Goal: Task Accomplishment & Management: Complete application form

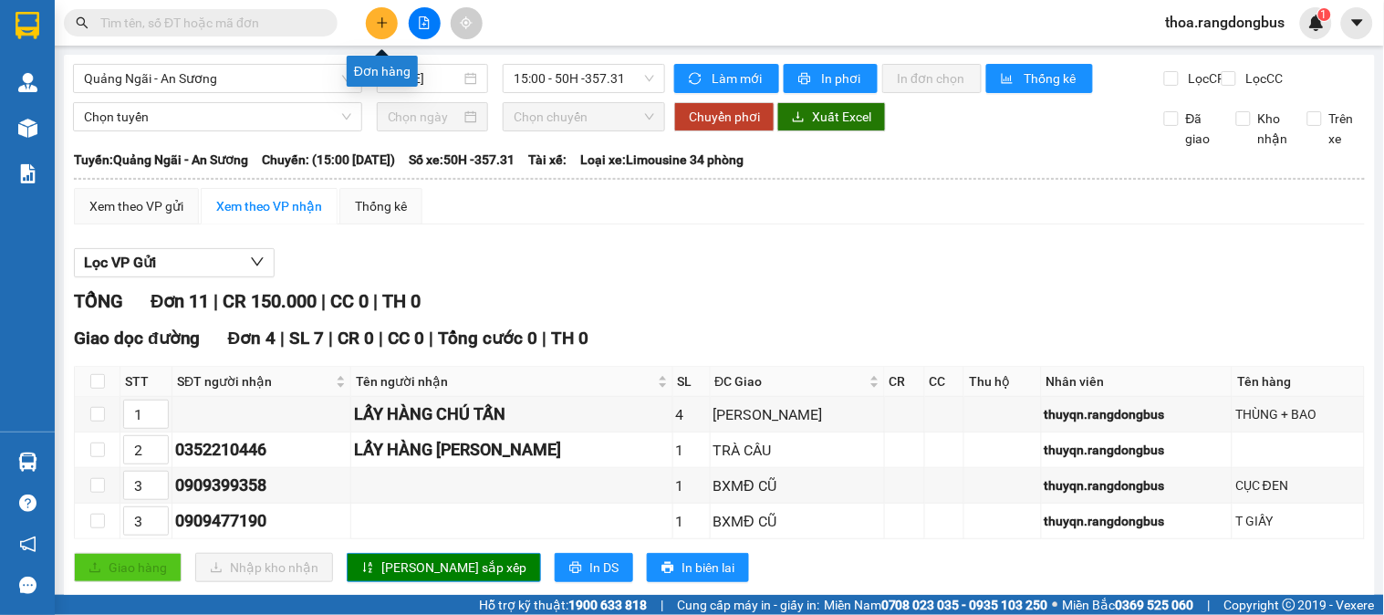
click at [378, 20] on icon "plus" at bounding box center [382, 22] width 13 height 13
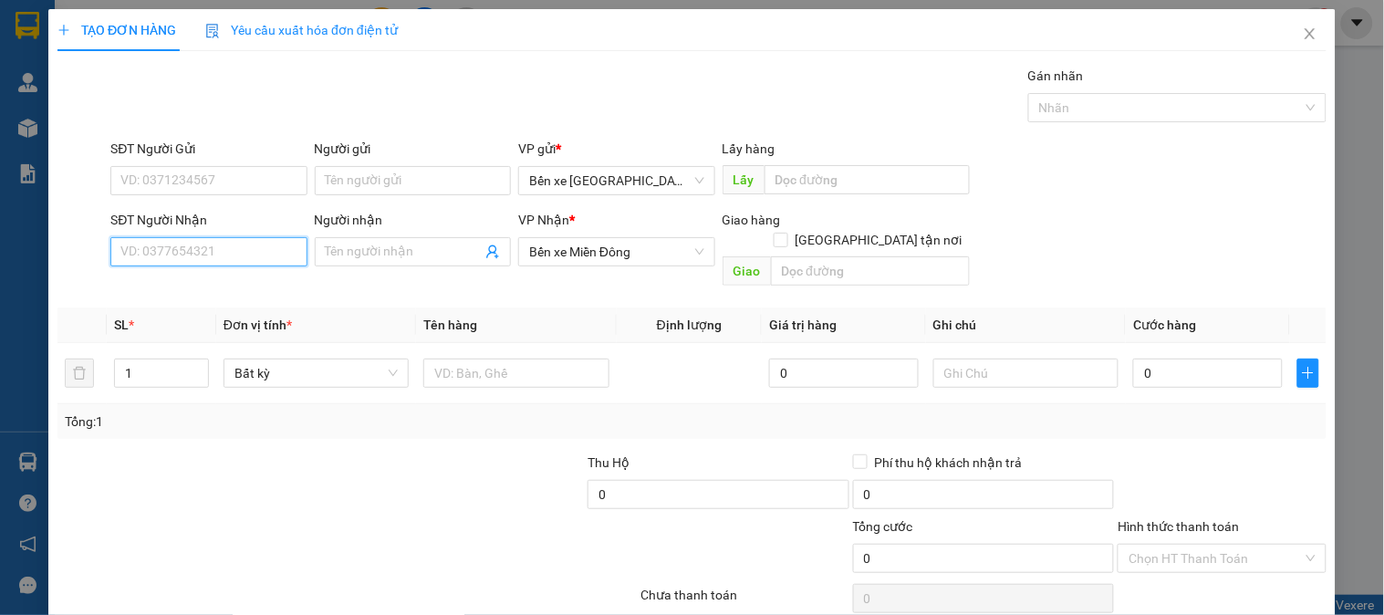
click at [247, 257] on input "SĐT Người Nhận" at bounding box center [208, 251] width 196 height 29
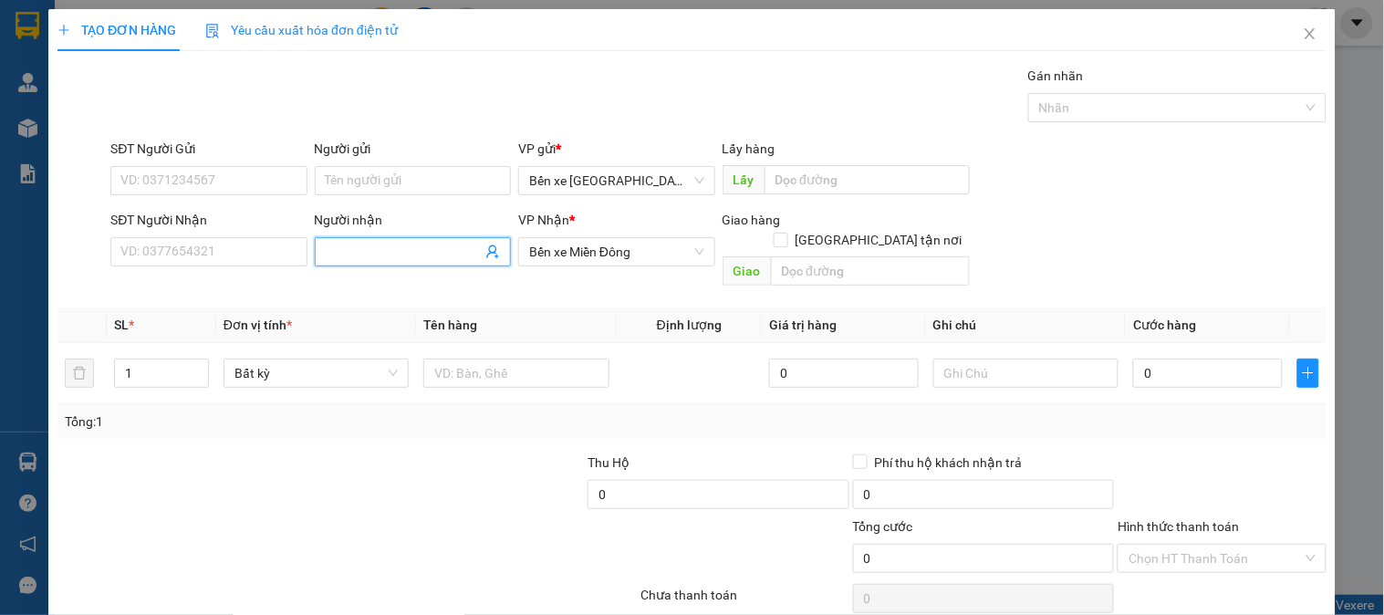
click at [431, 246] on input "Người nhận" at bounding box center [404, 252] width 156 height 20
type input "luân"
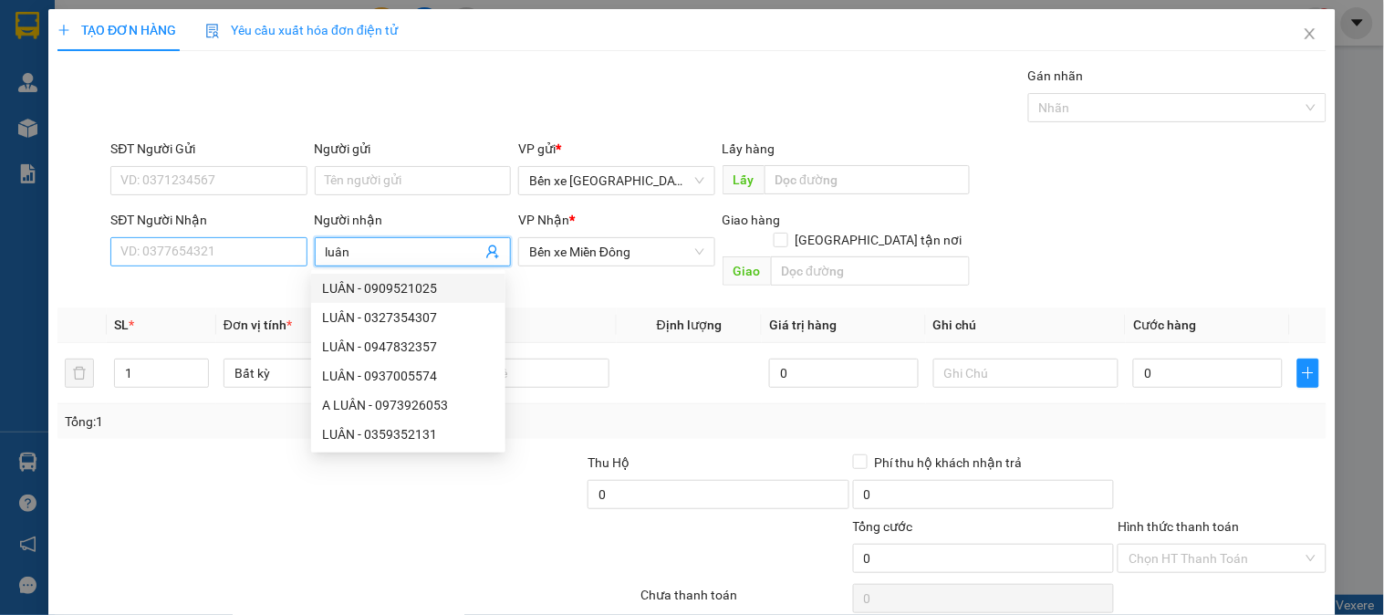
drag, startPoint x: 359, startPoint y: 253, endPoint x: 265, endPoint y: 265, distance: 95.7
click at [265, 265] on div "SĐT Người Nhận VD: 0377654321 Người nhận luân VP Nhận * Bến xe Miền Đông Giao h…" at bounding box center [718, 252] width 1223 height 84
type input "luân"
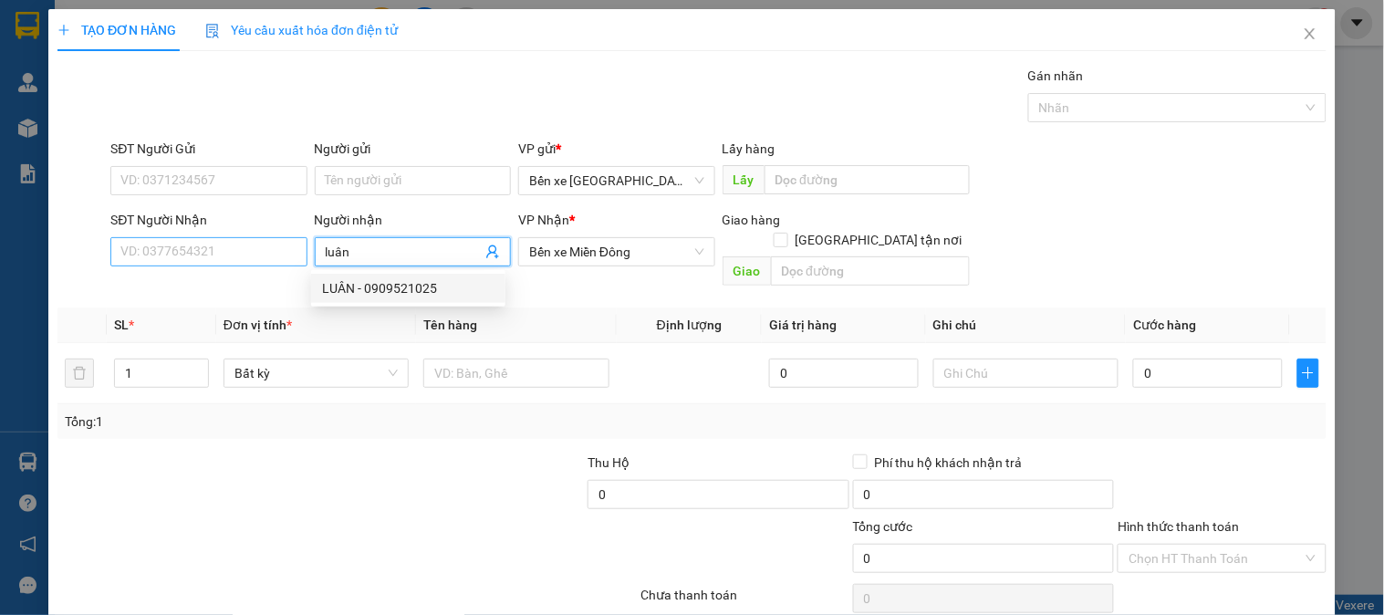
drag, startPoint x: 370, startPoint y: 249, endPoint x: 303, endPoint y: 251, distance: 67.5
click at [303, 251] on div "SĐT Người Nhận VD: 0377654321 Người nhận luân VP Nhận * Bến xe Miền Đông Giao h…" at bounding box center [718, 252] width 1223 height 84
click at [392, 295] on div "LUÂN - 0909521025" at bounding box center [408, 288] width 172 height 20
type input "0909521025"
type input "LUÂN"
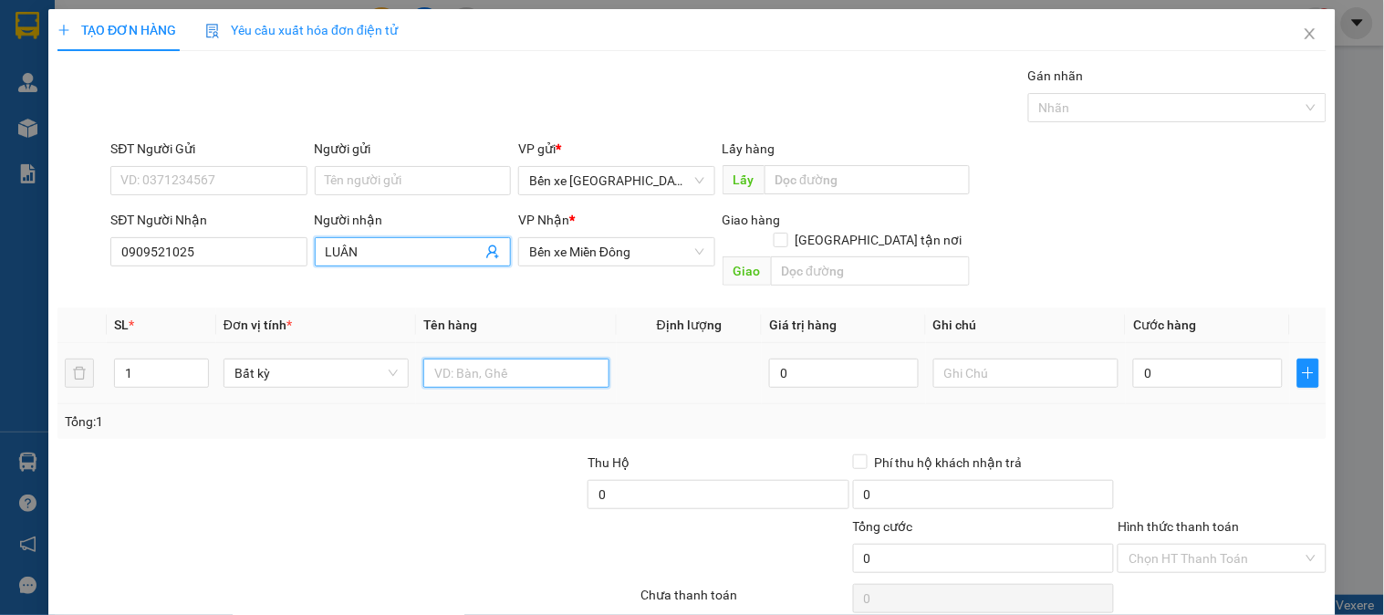
click at [491, 358] on input "text" at bounding box center [515, 372] width 185 height 29
drag, startPoint x: 493, startPoint y: 365, endPoint x: 168, endPoint y: 432, distance: 332.6
click at [169, 432] on div "Transit Pickup Surcharge Ids Transit Deliver Surcharge Ids Transit Deliver Surc…" at bounding box center [691, 363] width 1269 height 594
type input "4 BAO"
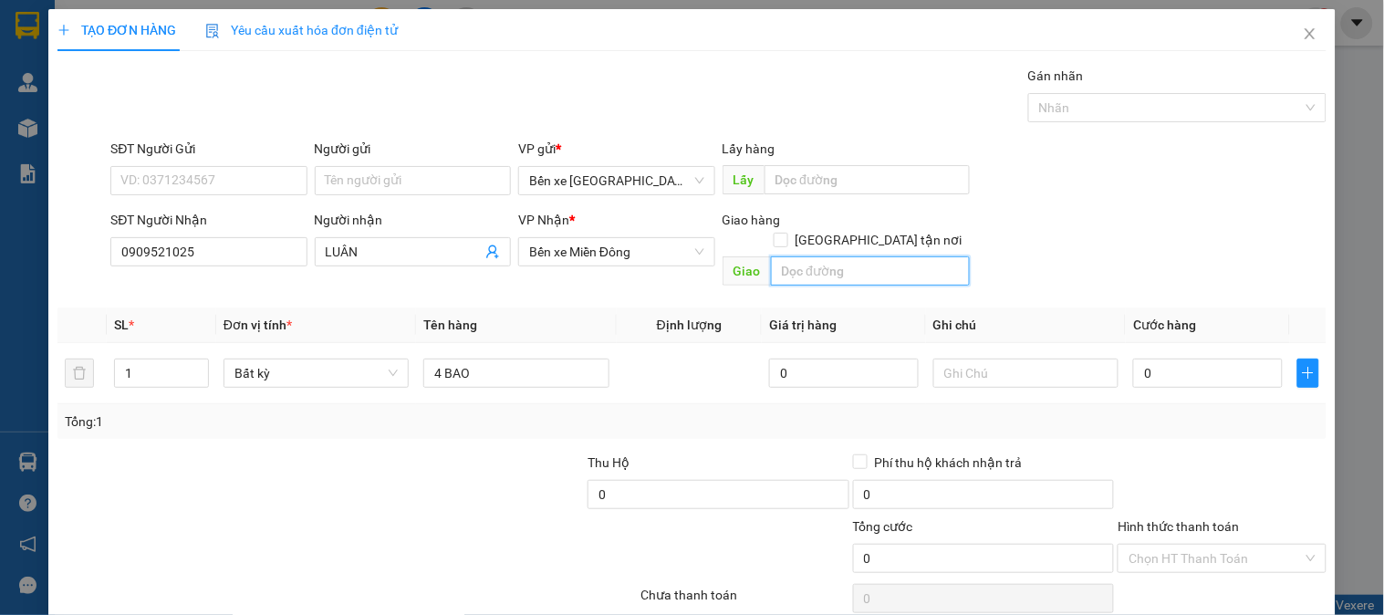
click at [815, 256] on input "text" at bounding box center [870, 270] width 199 height 29
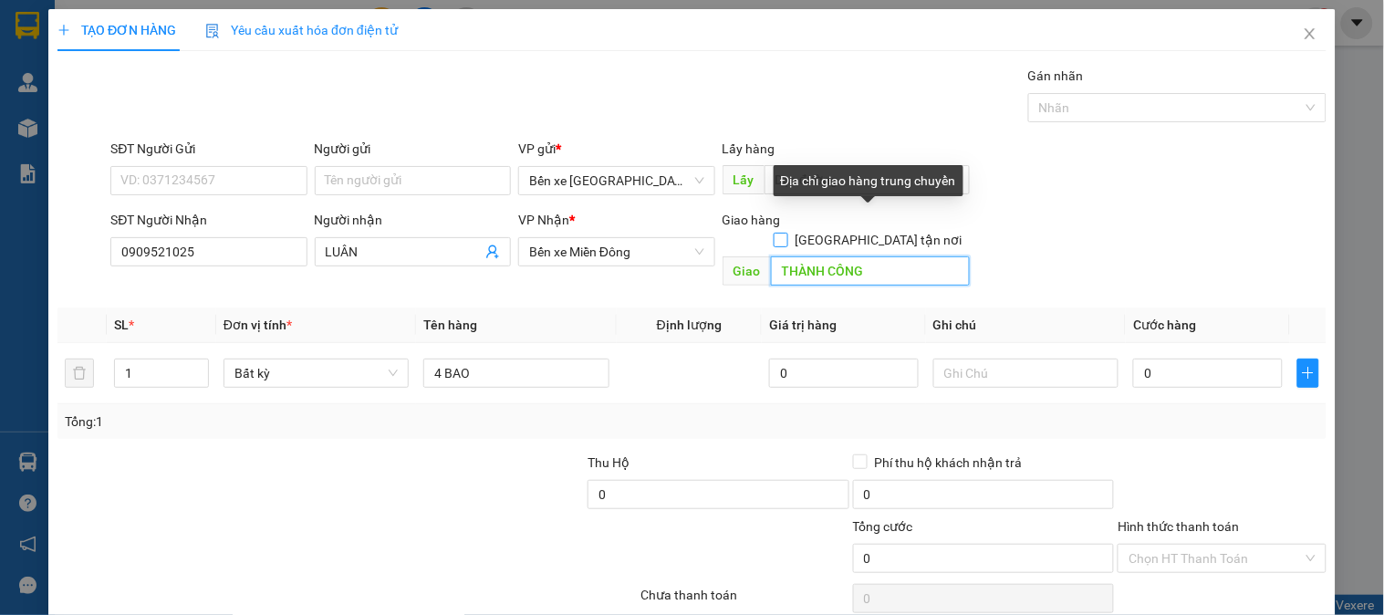
type input "THÀNH CÔNG"
click at [786, 233] on input "[GEOGRAPHIC_DATA] tận nơi" at bounding box center [779, 239] width 13 height 13
checkbox input "true"
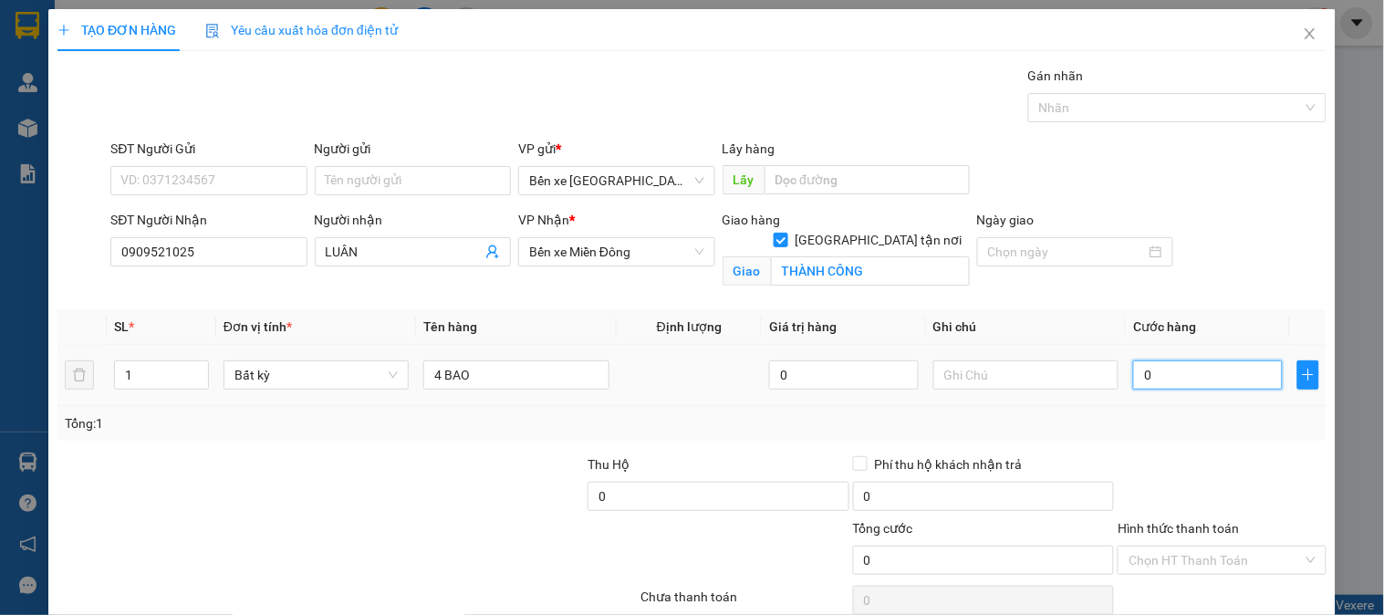
click at [1197, 368] on input "0" at bounding box center [1208, 374] width 150 height 29
type input "2"
type input "28"
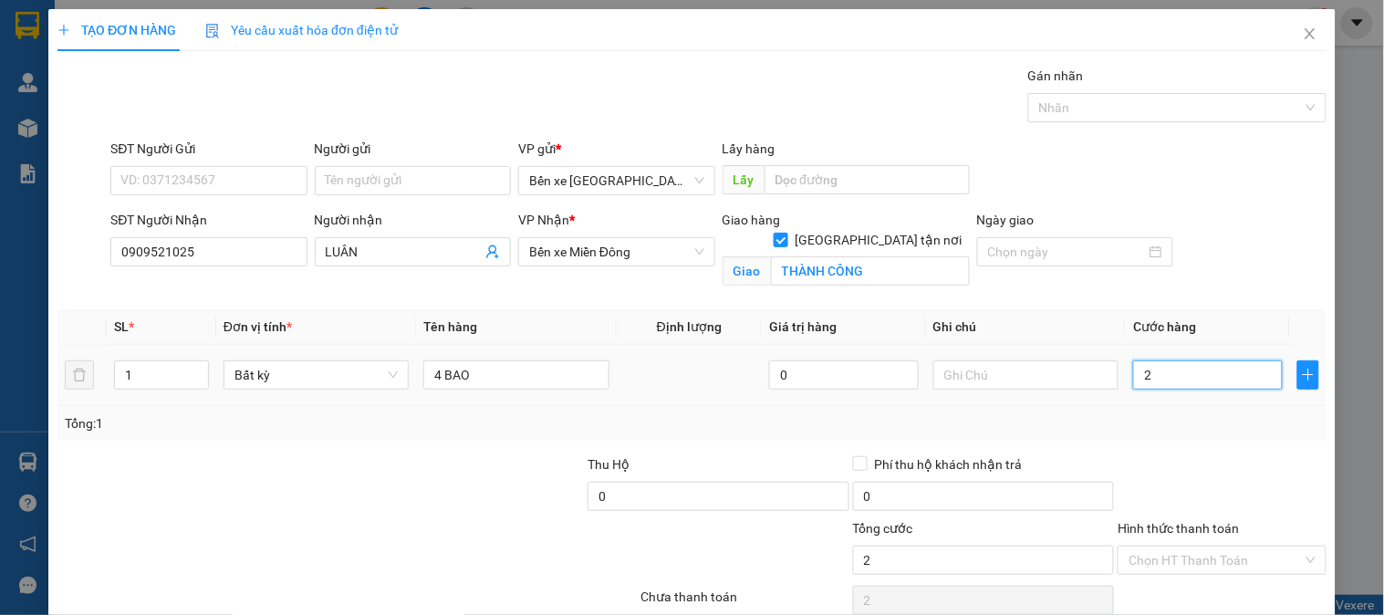
type input "28"
type input "280"
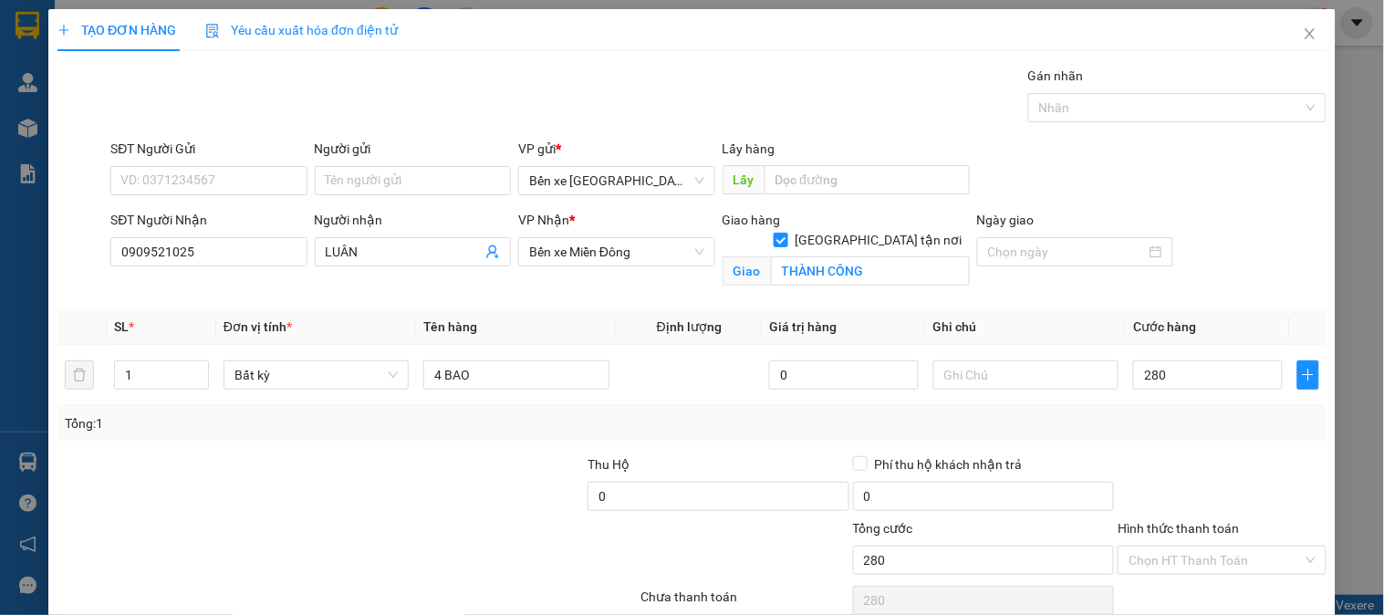
type input "280.000"
click at [1175, 524] on label "Hình thức thanh toán" at bounding box center [1177, 528] width 121 height 15
click at [1175, 546] on input "Hình thức thanh toán" at bounding box center [1214, 559] width 173 height 27
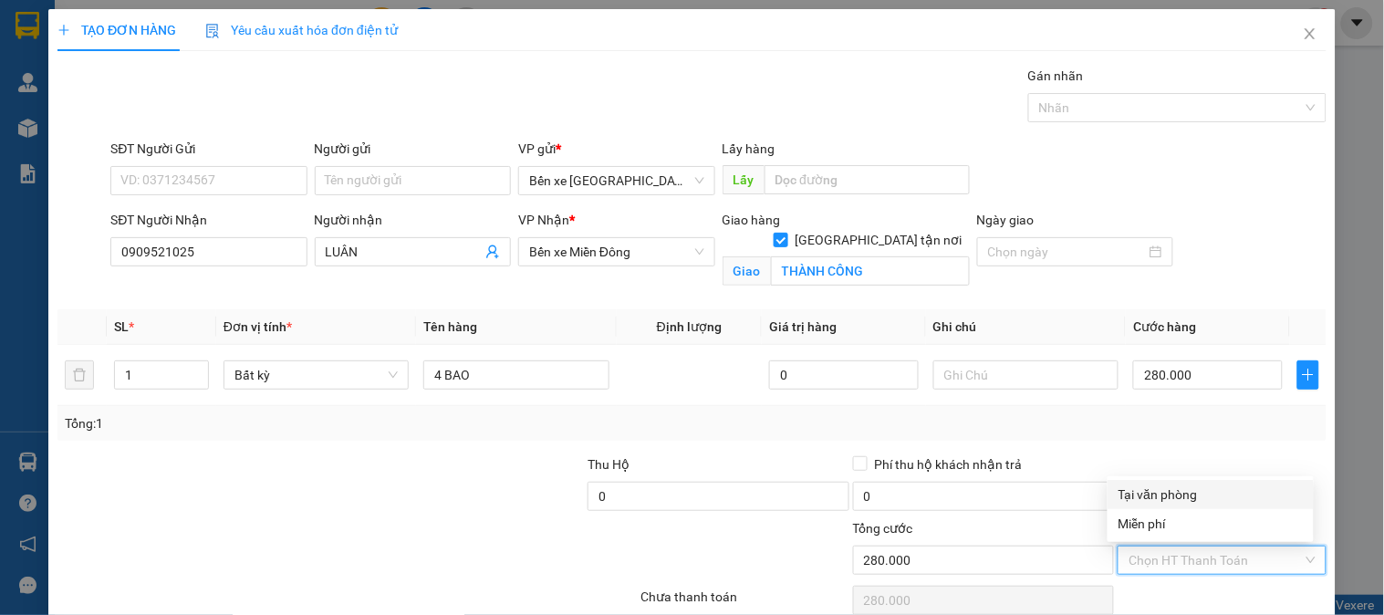
click at [1156, 493] on div "Tại văn phòng" at bounding box center [1210, 494] width 184 height 20
type input "0"
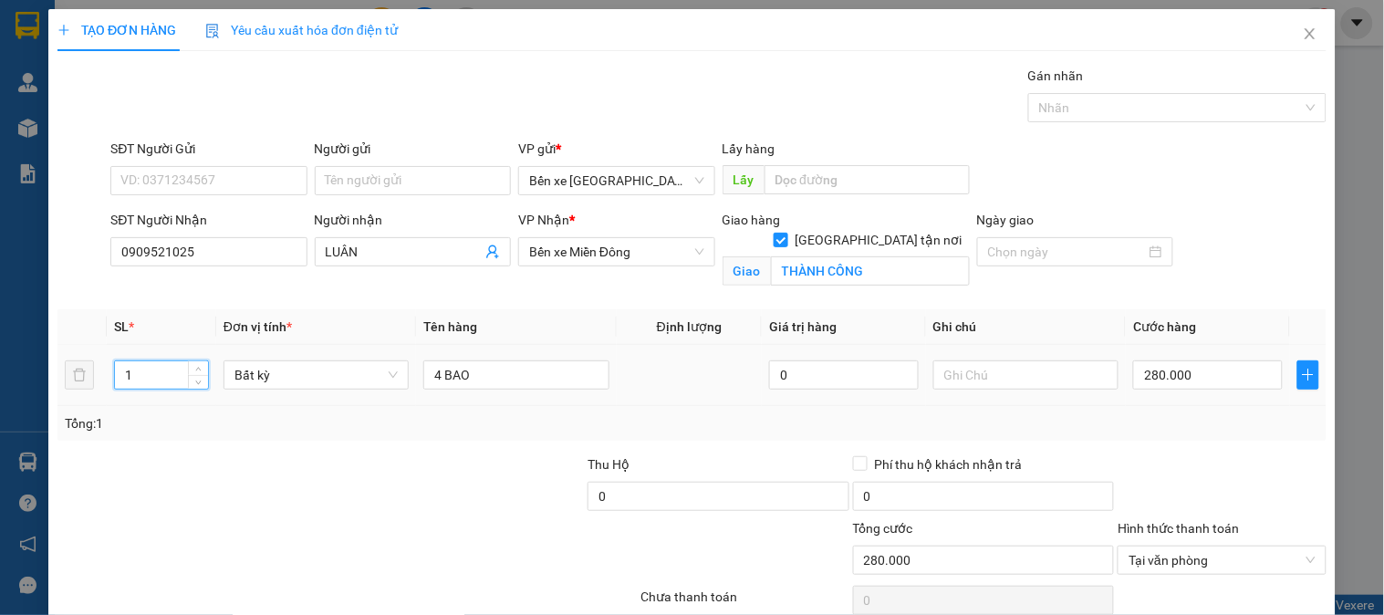
drag, startPoint x: 142, startPoint y: 376, endPoint x: 112, endPoint y: 396, distance: 36.2
click at [112, 396] on td "1" at bounding box center [161, 375] width 109 height 61
type input "4"
drag, startPoint x: 203, startPoint y: 256, endPoint x: 47, endPoint y: 310, distance: 165.0
click at [49, 311] on div "TẠO ĐƠN HÀNG Yêu cầu xuất hóa đơn điện tử Transit Pickup Surcharge Ids Transit …" at bounding box center [691, 342] width 1287 height 666
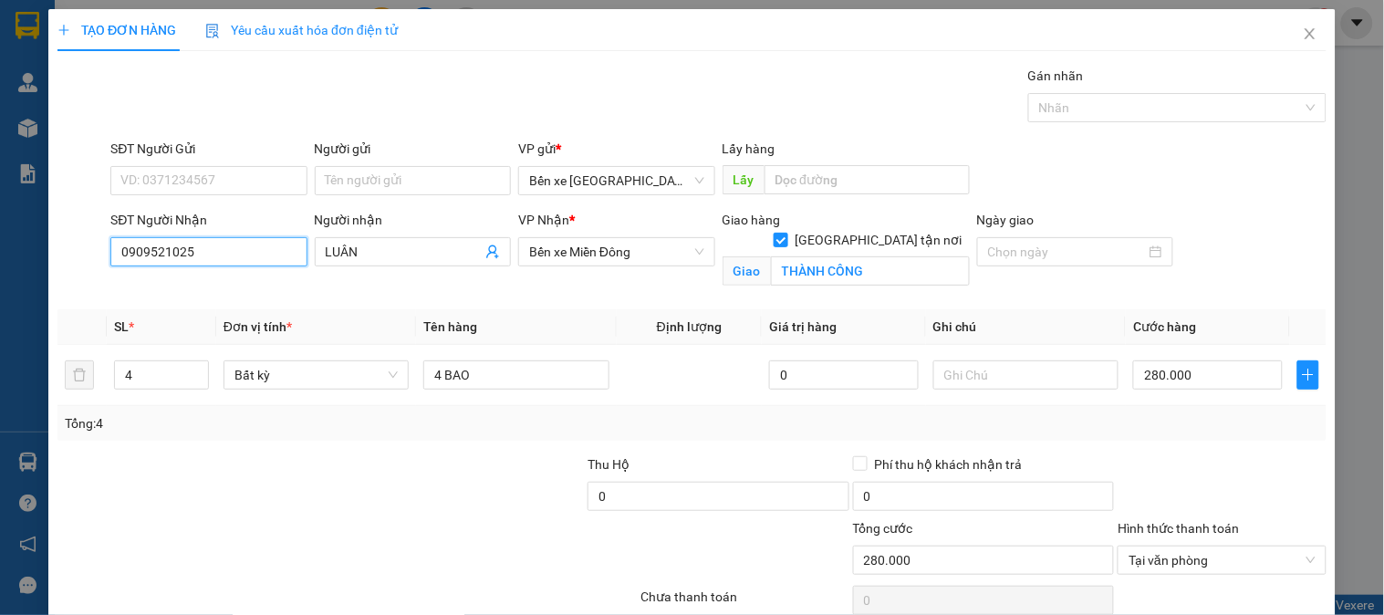
type input "0"
click at [246, 287] on div "0937005574 - LUÂN" at bounding box center [206, 288] width 172 height 20
type input "0937005574"
type input "LUÂN"
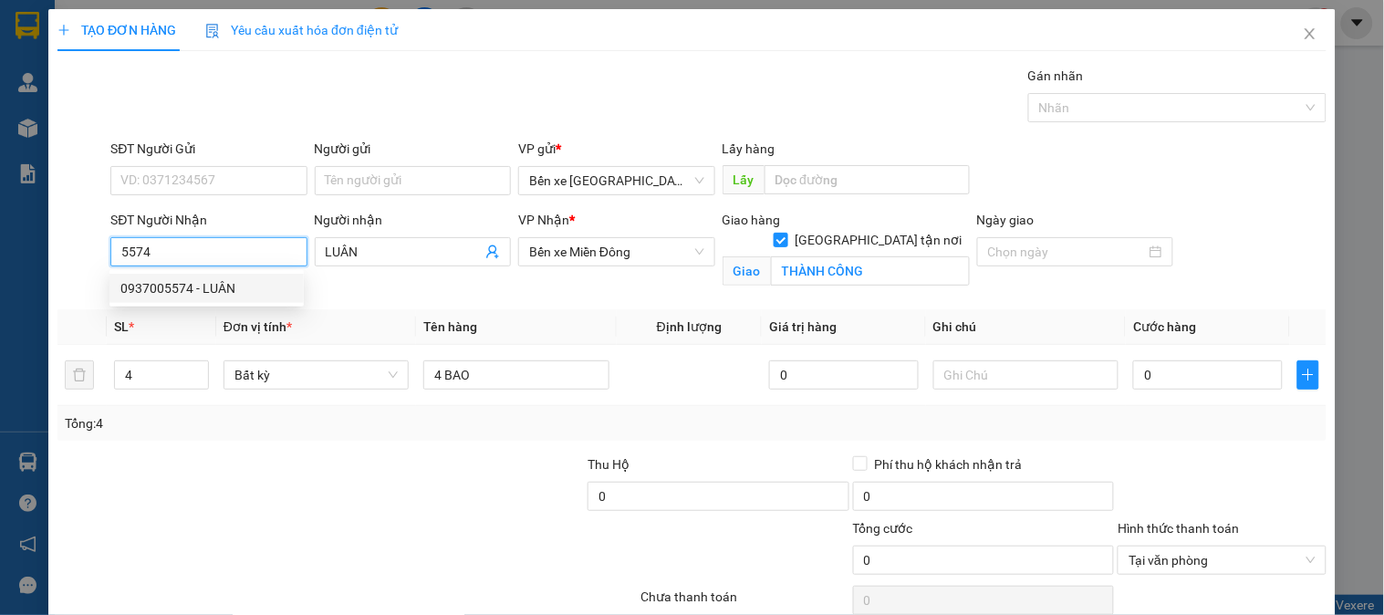
type input "THÀNH CÔNG"
type input "80.000"
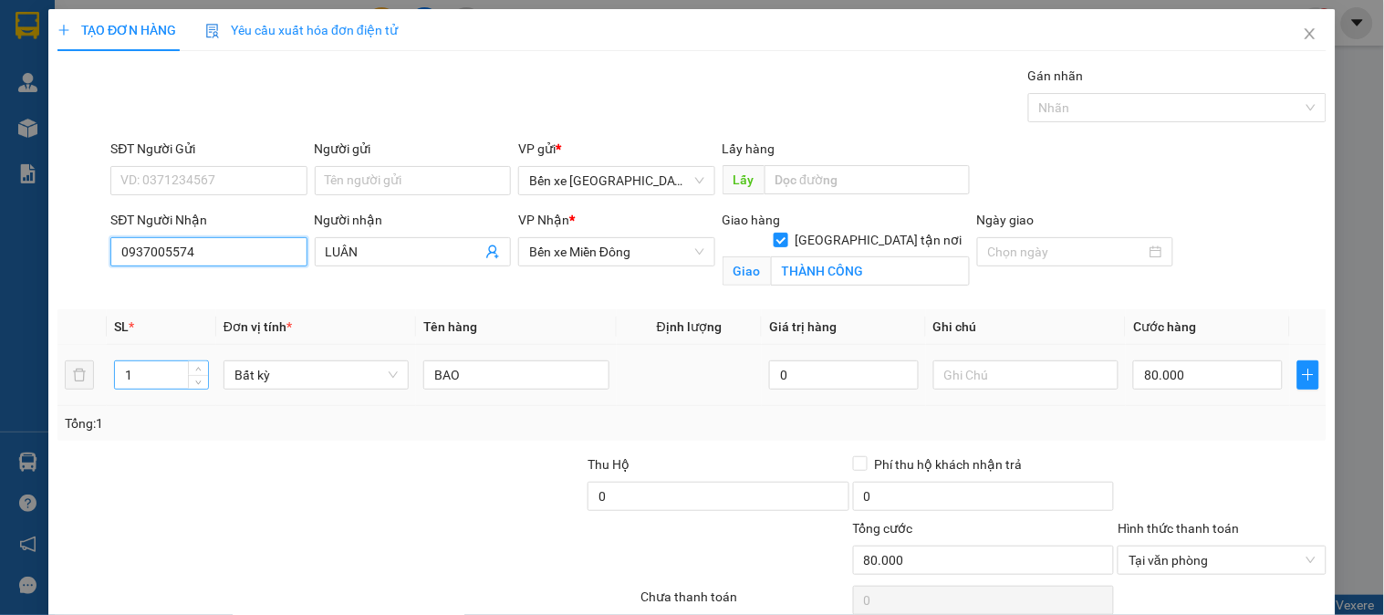
type input "0937005574"
drag, startPoint x: 164, startPoint y: 385, endPoint x: 98, endPoint y: 399, distance: 68.0
click at [98, 399] on tr "1 Bất kỳ BAO 0 80.000" at bounding box center [691, 375] width 1269 height 61
type input "4"
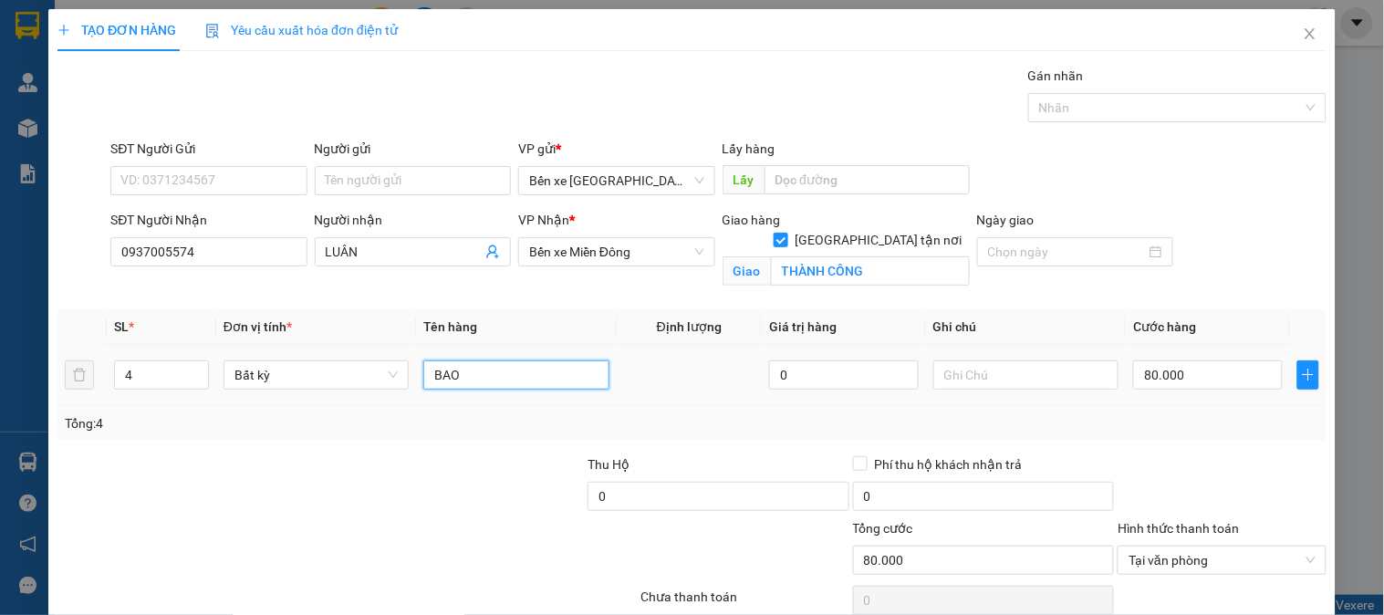
drag, startPoint x: 481, startPoint y: 379, endPoint x: 386, endPoint y: 390, distance: 95.5
click at [386, 390] on tr "4 Bất kỳ BAO 0 80.000" at bounding box center [691, 375] width 1269 height 61
type input "4"
type input "0"
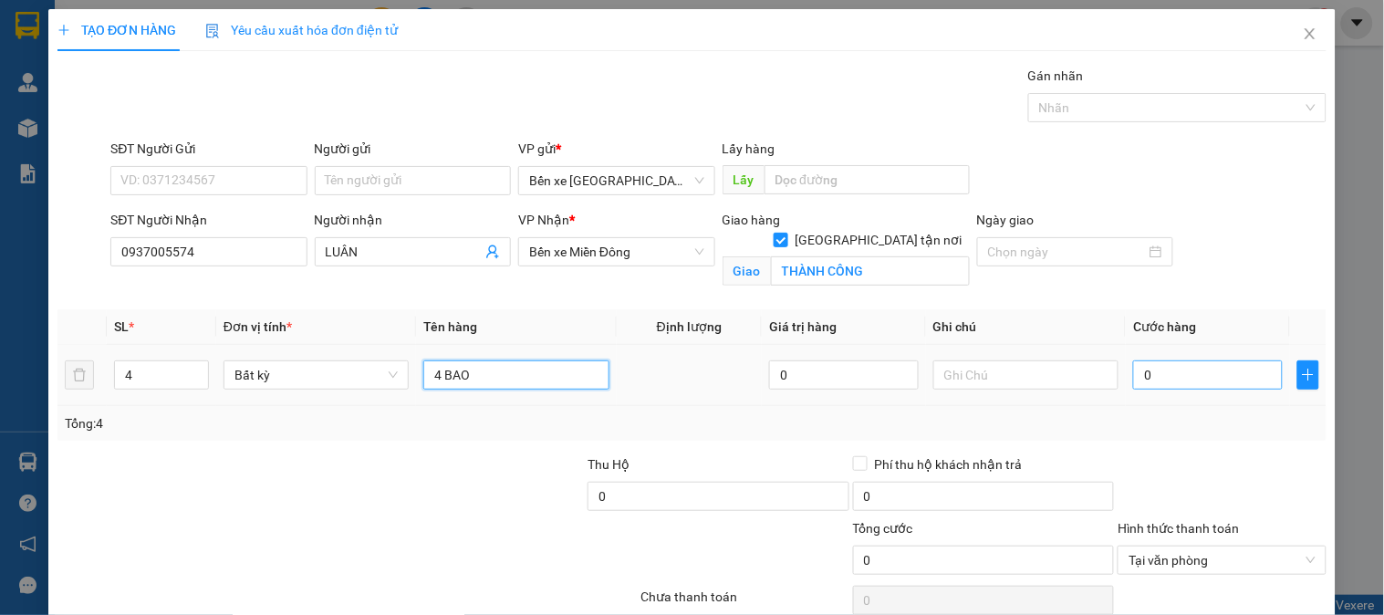
type input "4 BAO"
click at [1160, 374] on input "0" at bounding box center [1208, 374] width 150 height 29
type input "2"
type input "28"
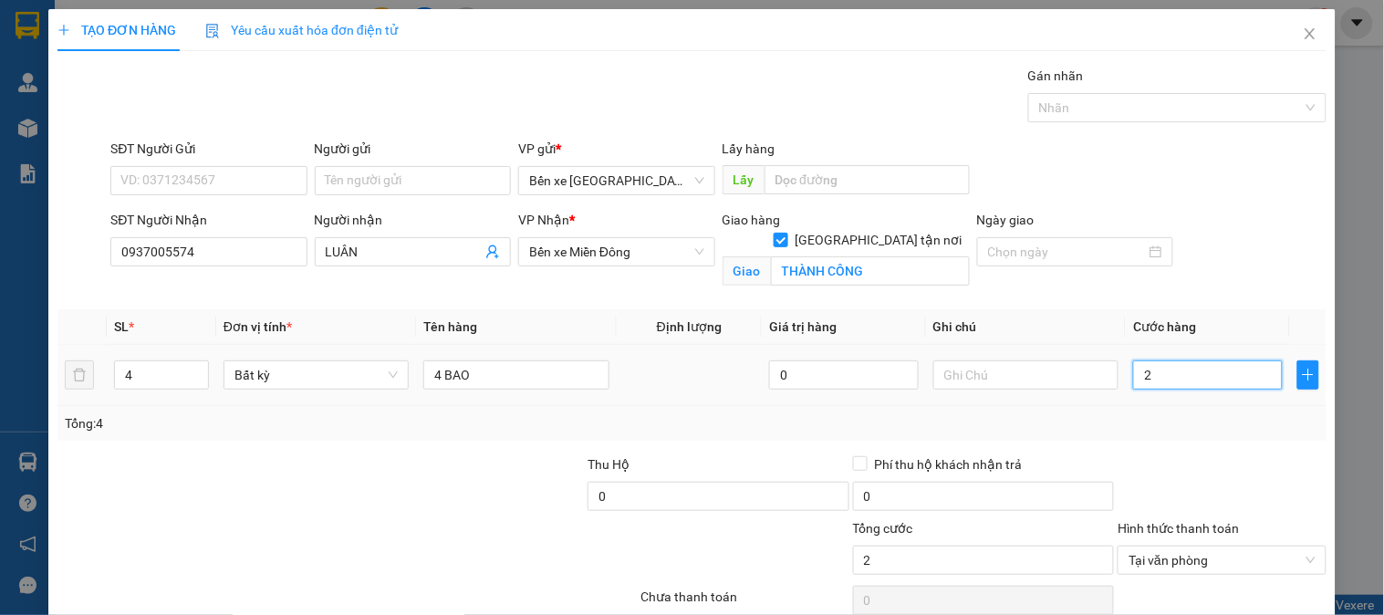
type input "28"
type input "280"
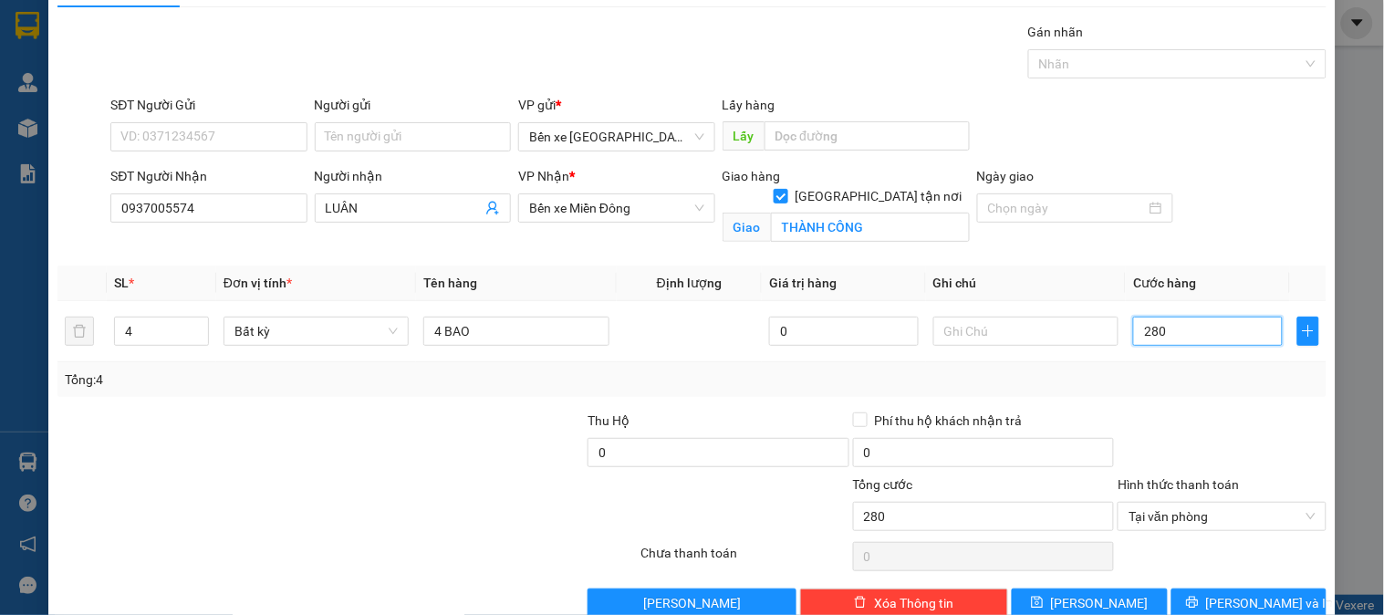
scroll to position [82, 0]
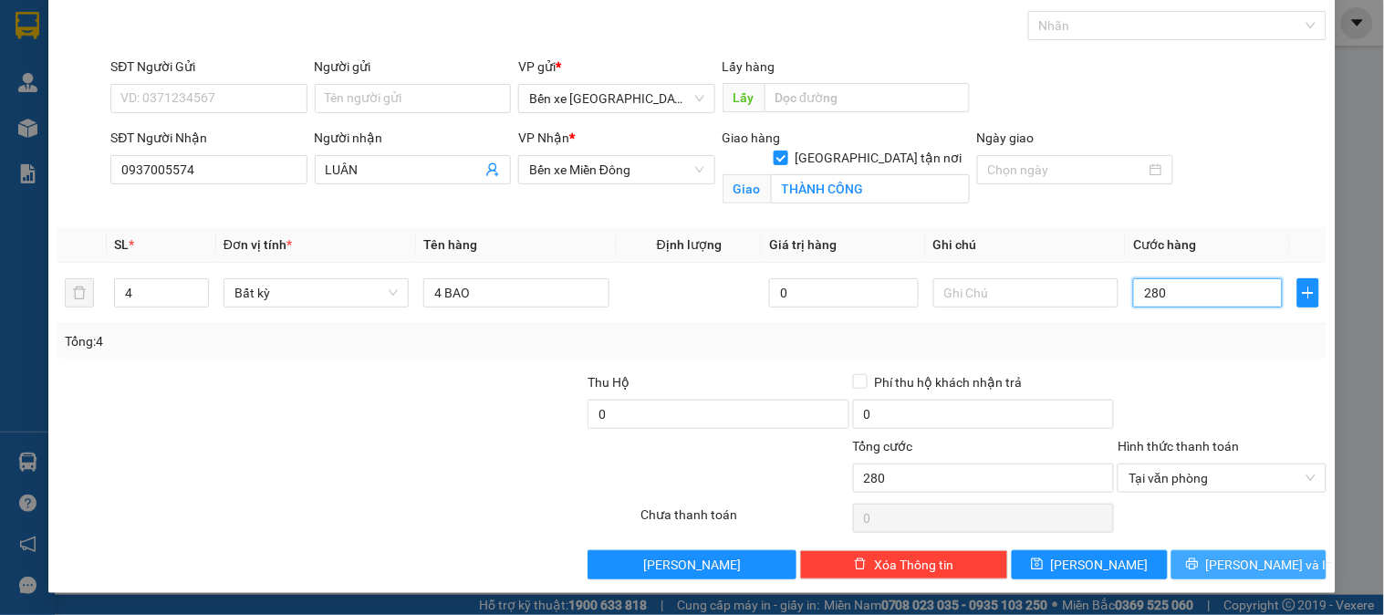
type input "280"
type input "280.000"
click at [1220, 556] on span "[PERSON_NAME] và In" at bounding box center [1270, 565] width 128 height 20
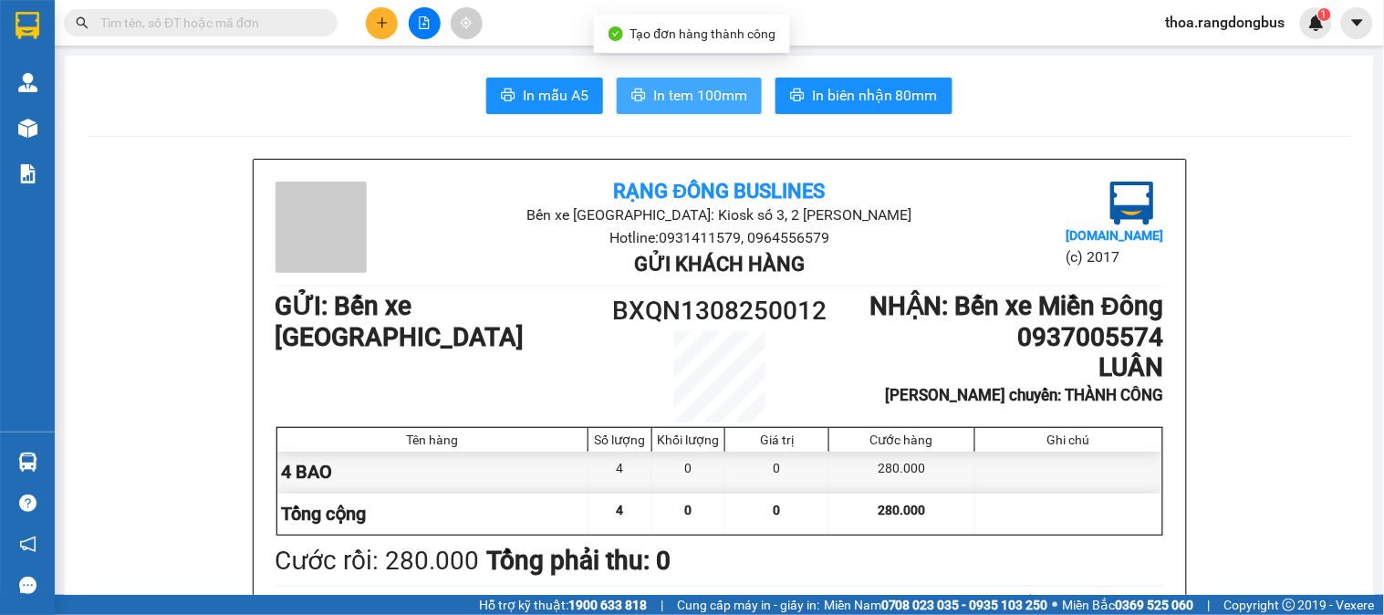
click at [708, 84] on span "In tem 100mm" at bounding box center [700, 95] width 94 height 23
click at [678, 80] on button "In tem 100mm" at bounding box center [689, 96] width 145 height 36
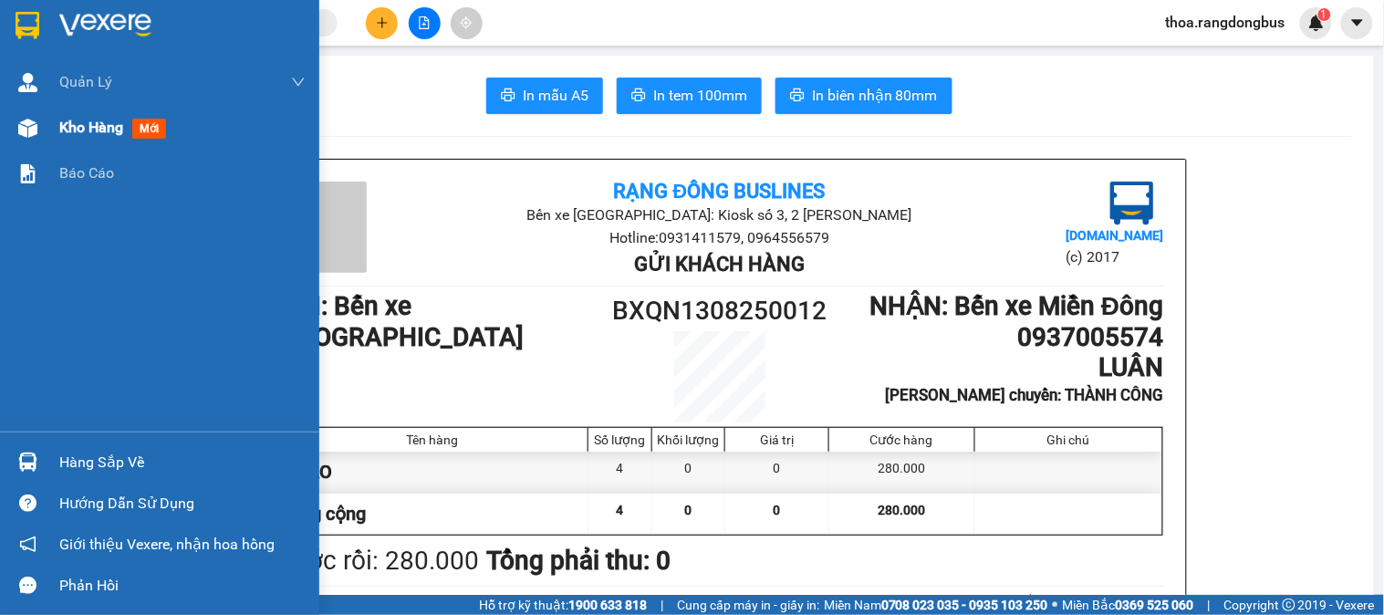
click at [78, 124] on span "Kho hàng" at bounding box center [91, 127] width 64 height 17
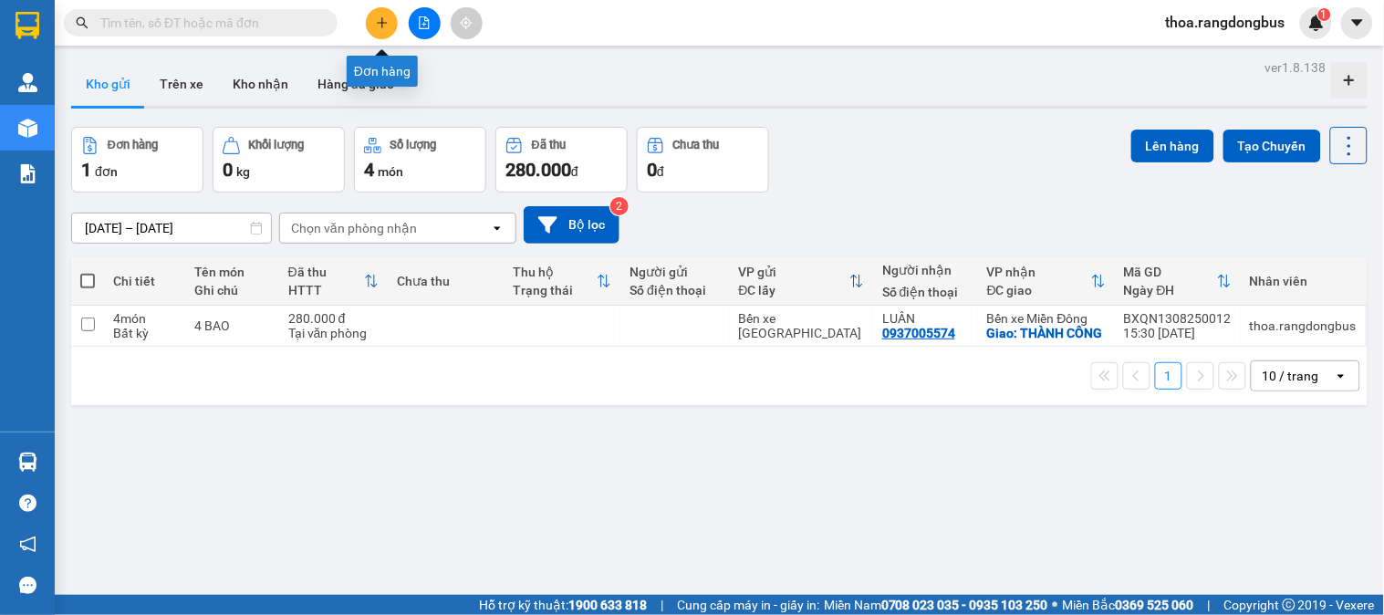
click at [392, 27] on button at bounding box center [382, 23] width 32 height 32
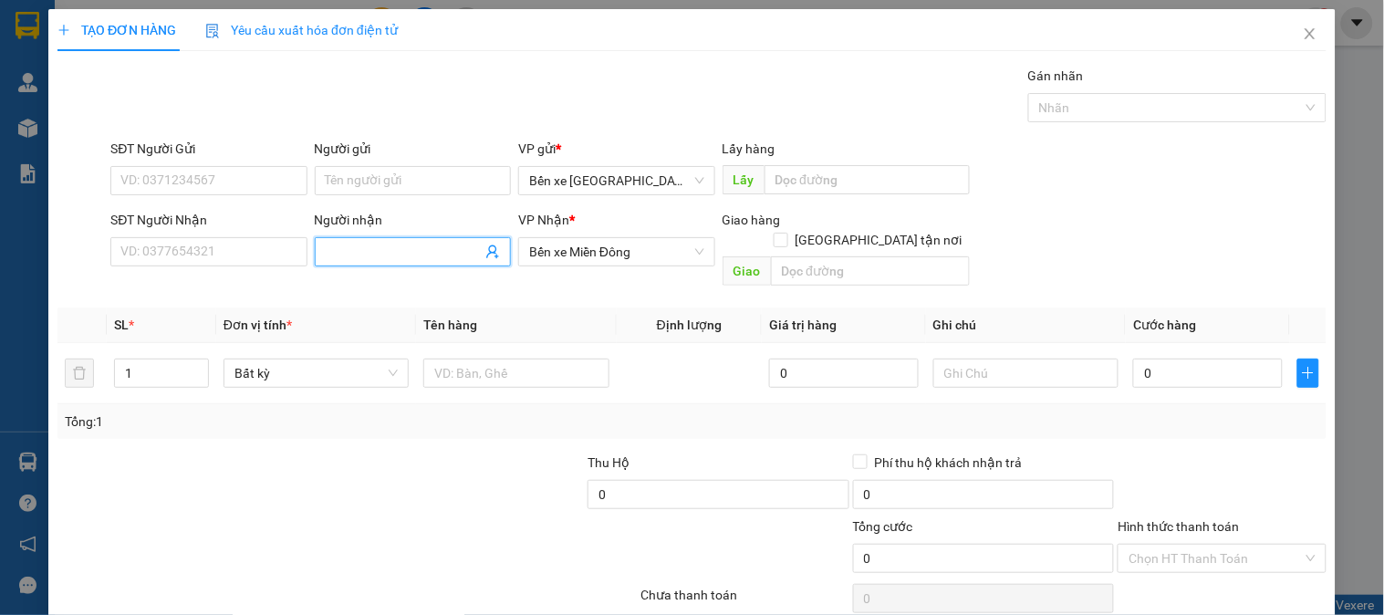
click at [431, 255] on input "Người nhận" at bounding box center [404, 252] width 156 height 20
type input "MINH"
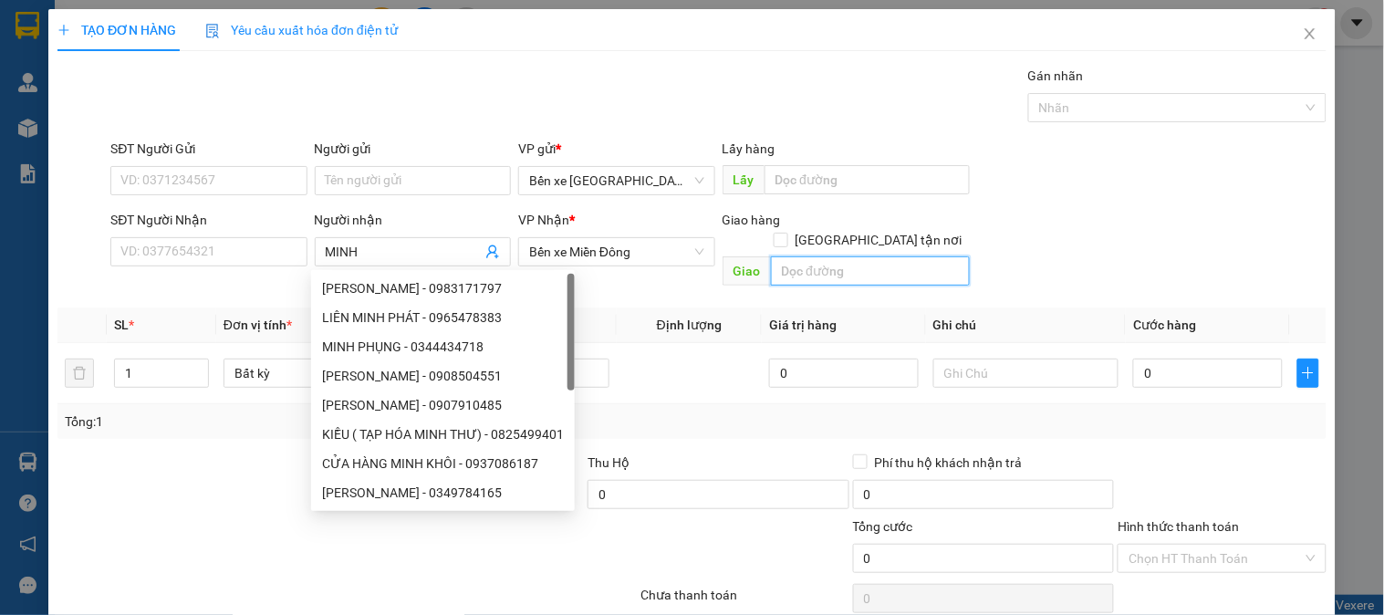
click at [825, 256] on input "text" at bounding box center [870, 270] width 199 height 29
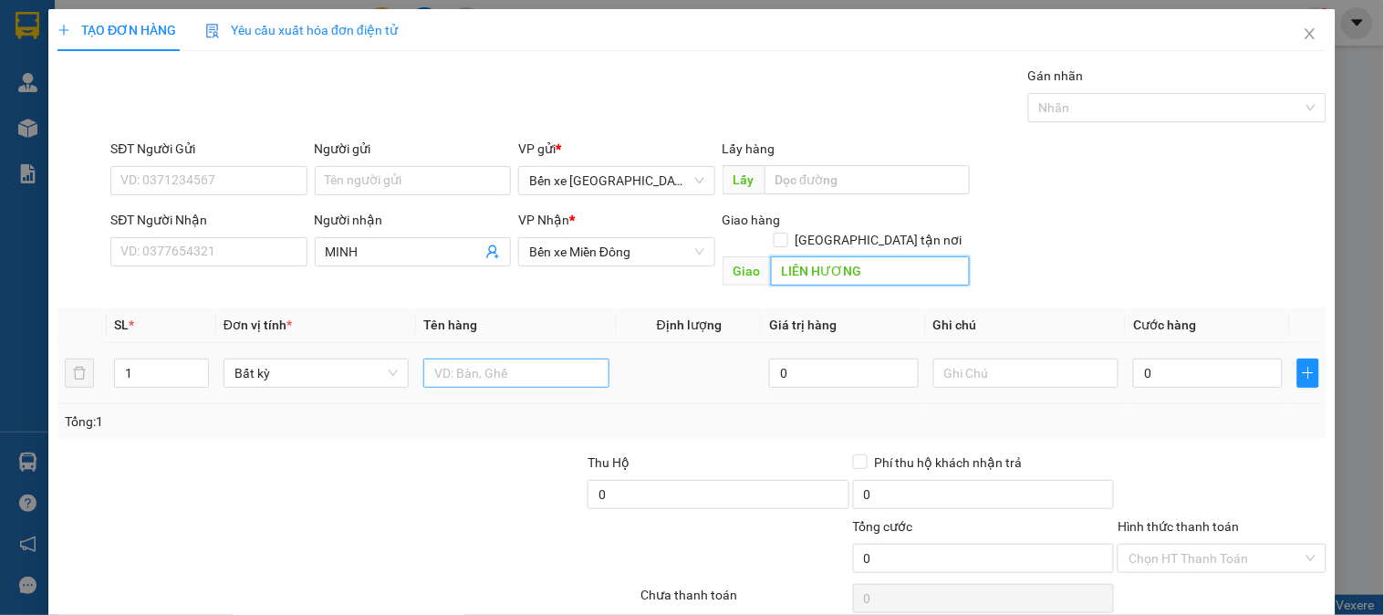
type input "LIÊN HƯƠNG"
drag, startPoint x: 516, startPoint y: 348, endPoint x: 246, endPoint y: 362, distance: 270.3
click at [505, 358] on input "text" at bounding box center [515, 372] width 185 height 29
click at [135, 359] on input "1" at bounding box center [161, 372] width 93 height 27
drag, startPoint x: 167, startPoint y: 356, endPoint x: 0, endPoint y: 396, distance: 171.7
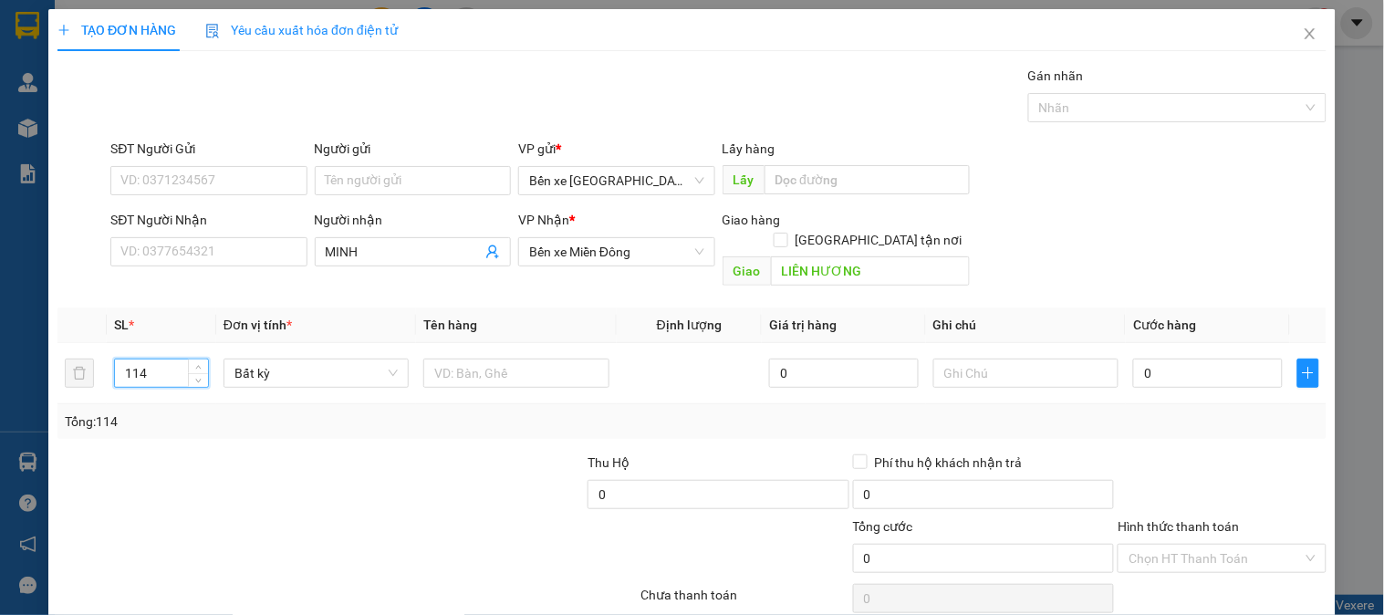
click at [0, 396] on div "TẠO ĐƠN HÀNG Yêu cầu xuất hóa đơn điện tử Transit Pickup Surcharge Ids Transit …" at bounding box center [692, 307] width 1384 height 615
type input "14"
click at [540, 365] on input "text" at bounding box center [515, 372] width 185 height 29
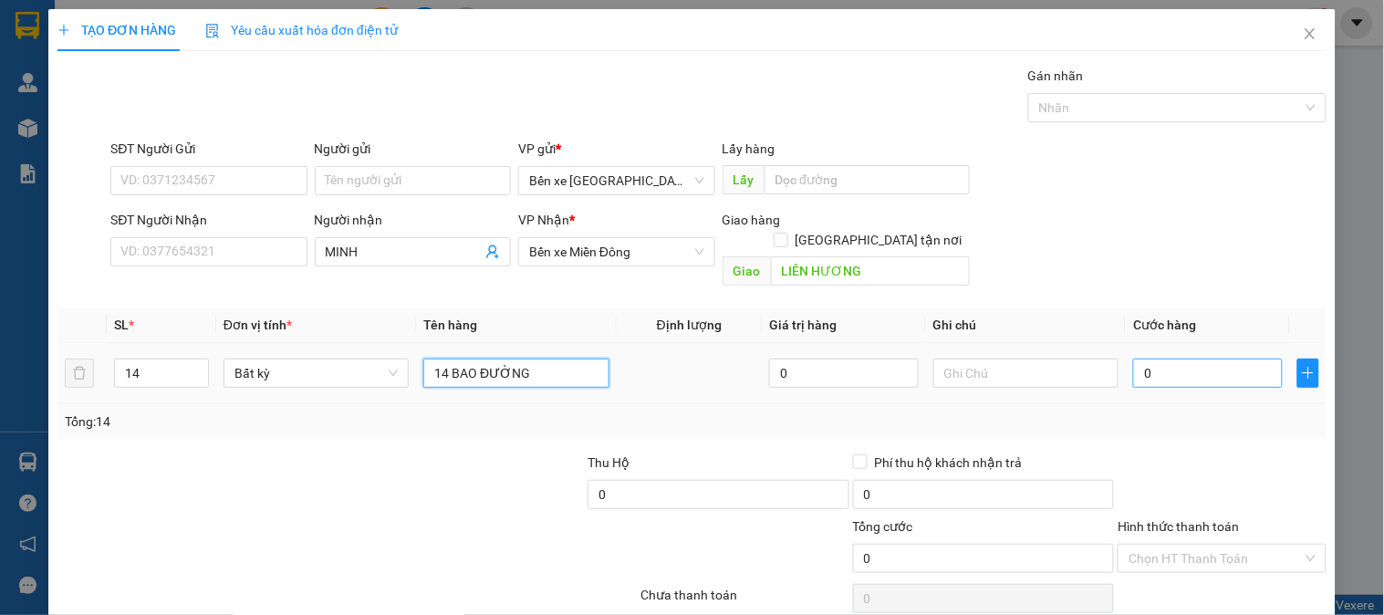
type input "14 BAO ĐƯỜNG"
click at [1200, 358] on input "0" at bounding box center [1208, 372] width 150 height 29
type input "6"
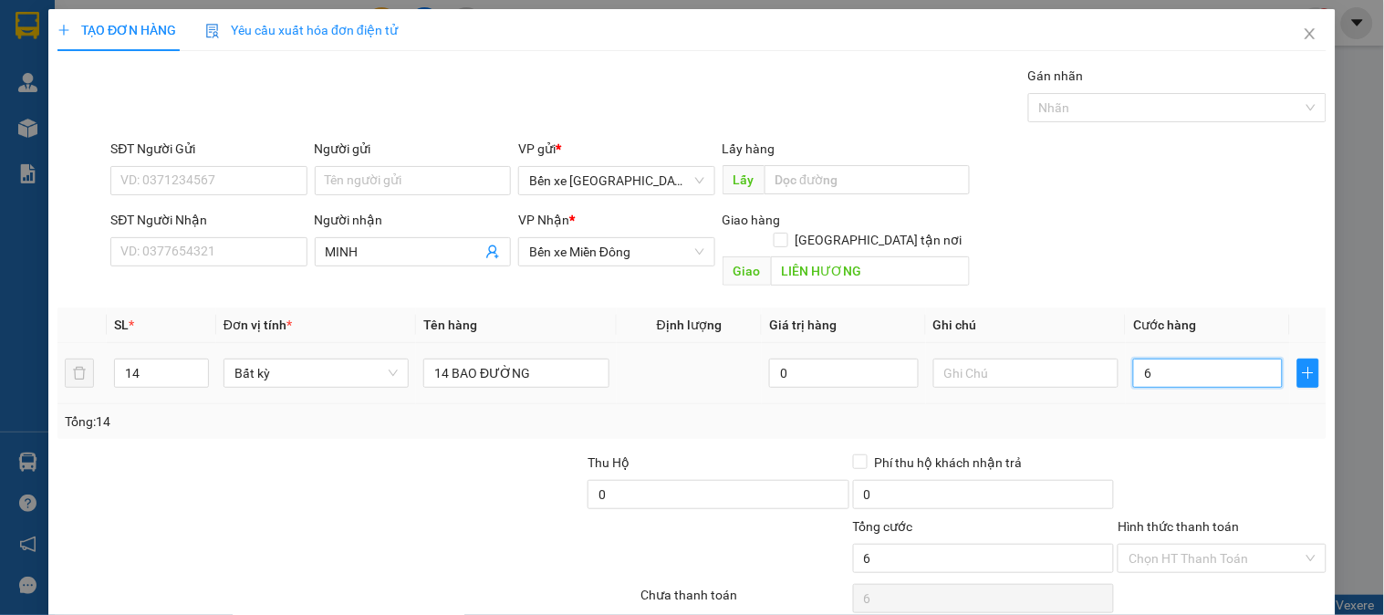
type input "60"
type input "600"
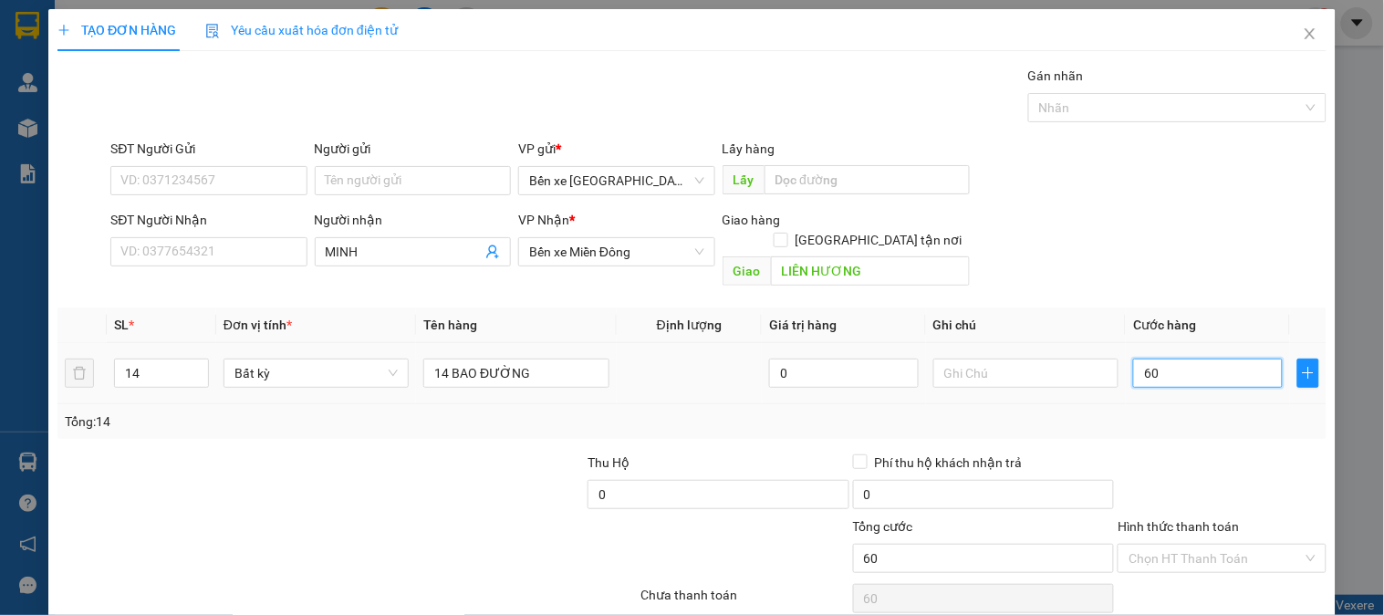
type input "600"
type input "600.000"
drag, startPoint x: 1207, startPoint y: 513, endPoint x: 1165, endPoint y: 562, distance: 64.7
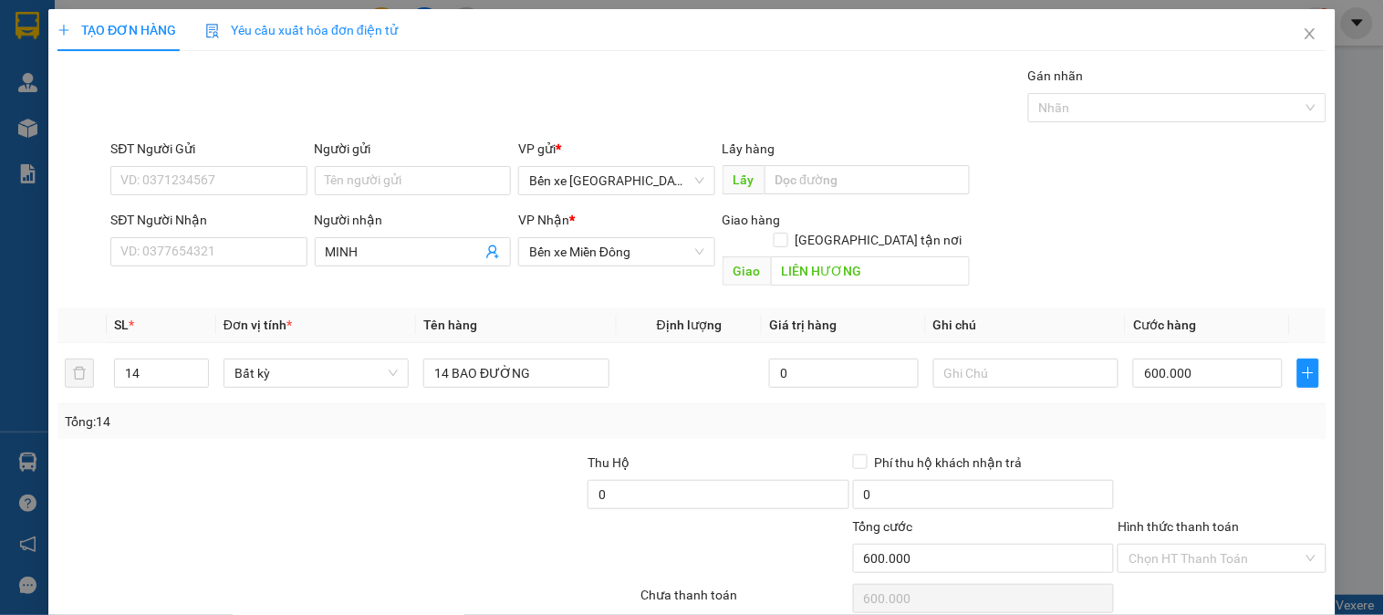
click at [1206, 516] on div "Hình thức thanh toán" at bounding box center [1221, 529] width 208 height 27
click at [1172, 519] on label "Hình thức thanh toán" at bounding box center [1177, 526] width 121 height 15
click at [1172, 545] on input "Hình thức thanh toán" at bounding box center [1214, 558] width 173 height 27
click at [1198, 358] on input "600.000" at bounding box center [1208, 372] width 150 height 29
type input "7"
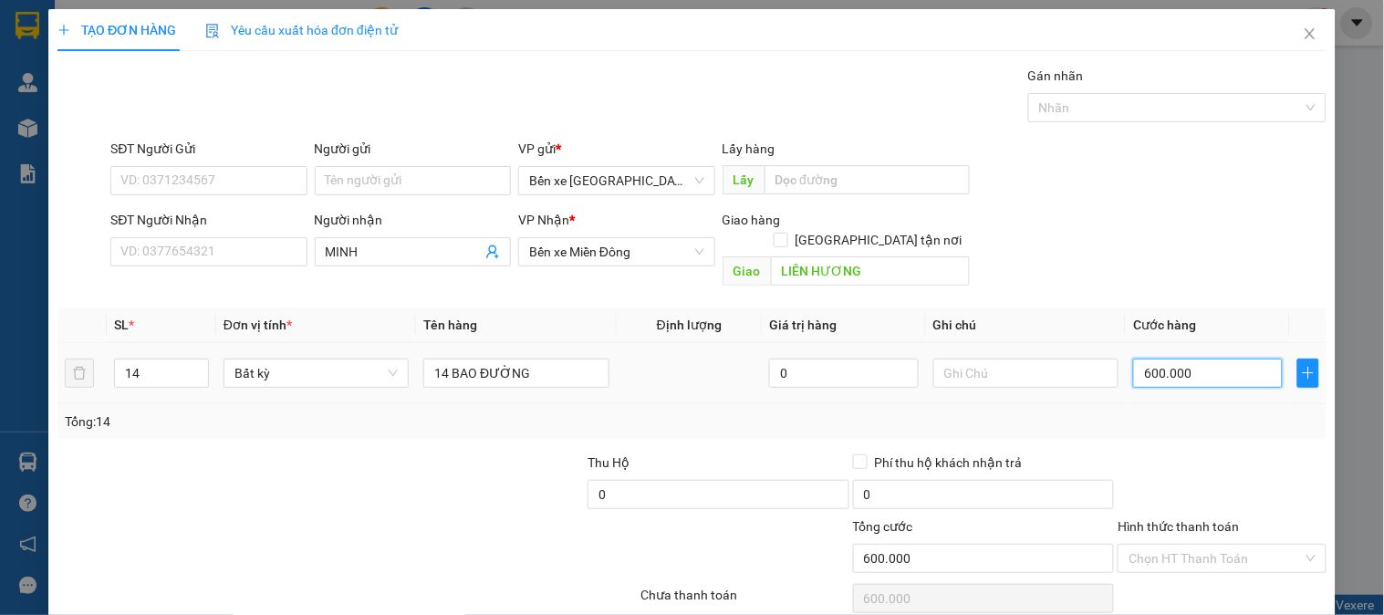
type input "7"
type input "70"
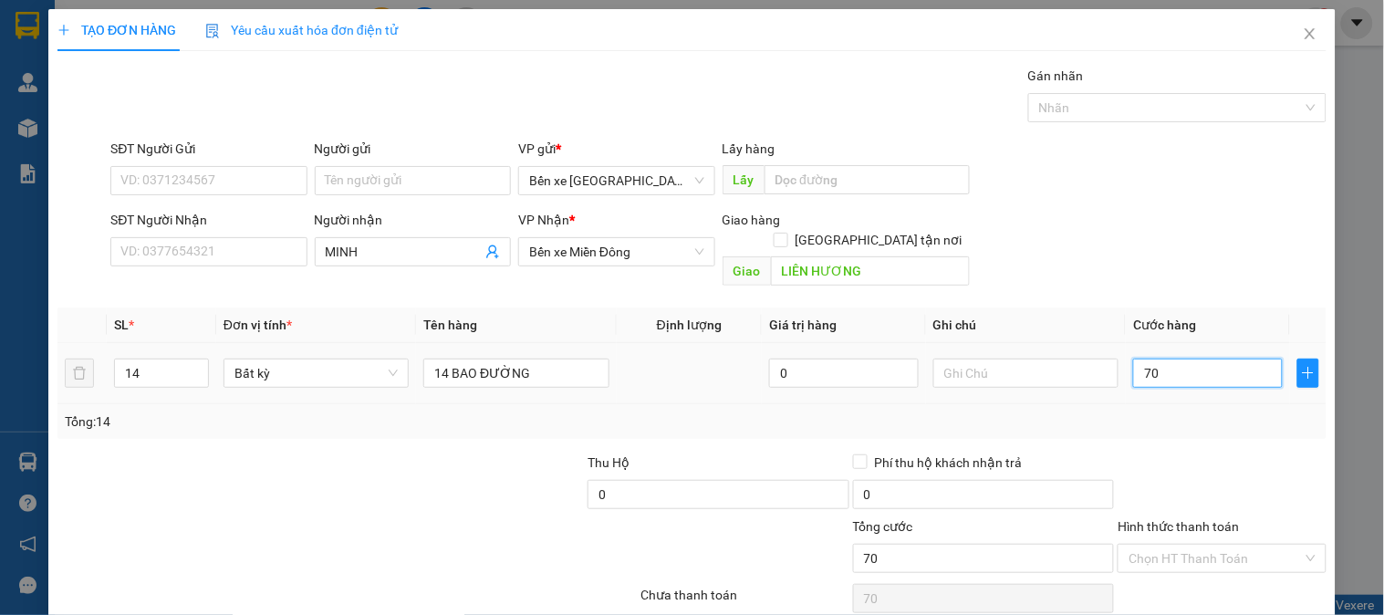
type input "700"
type input "700.000"
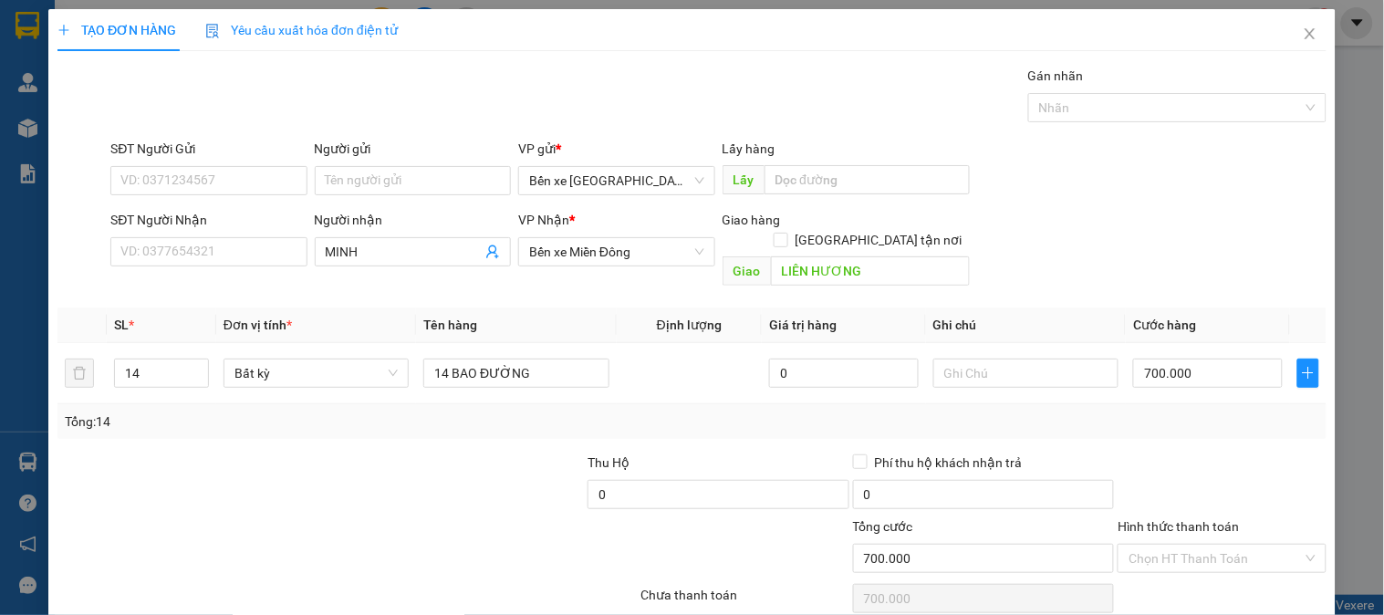
click at [1177, 519] on label "Hình thức thanh toán" at bounding box center [1177, 526] width 121 height 15
click at [1177, 545] on input "Hình thức thanh toán" at bounding box center [1214, 558] width 173 height 27
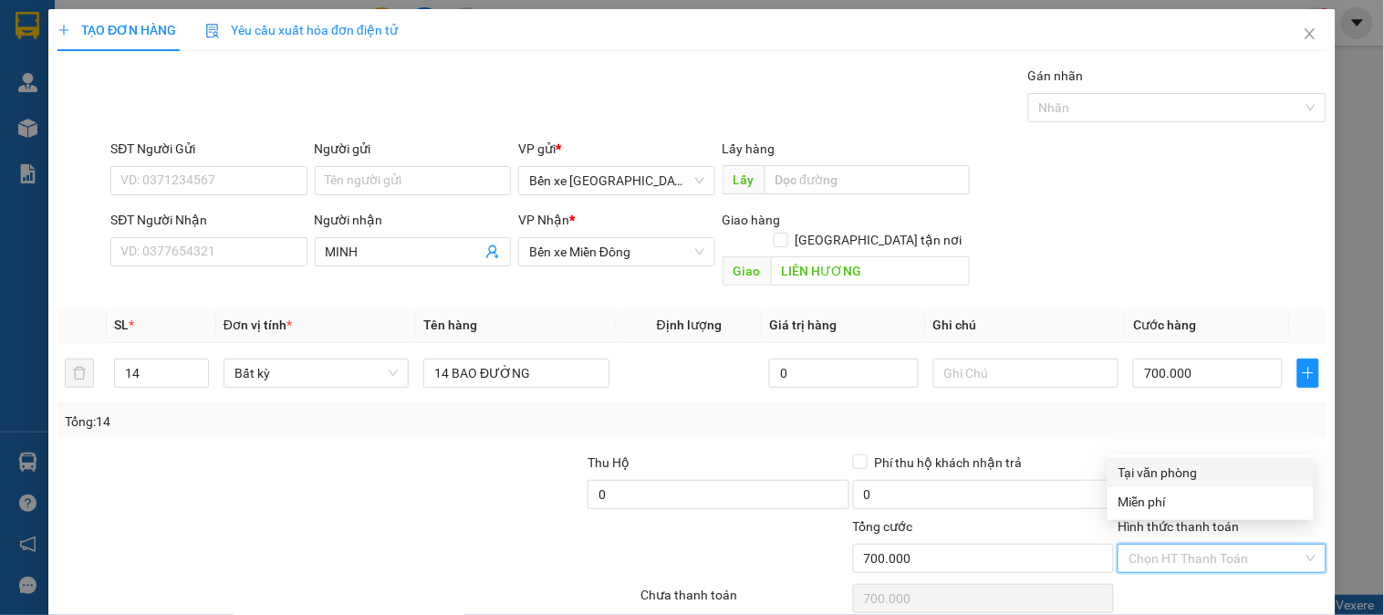
click at [1151, 474] on div "Tại văn phòng" at bounding box center [1210, 472] width 184 height 20
type input "0"
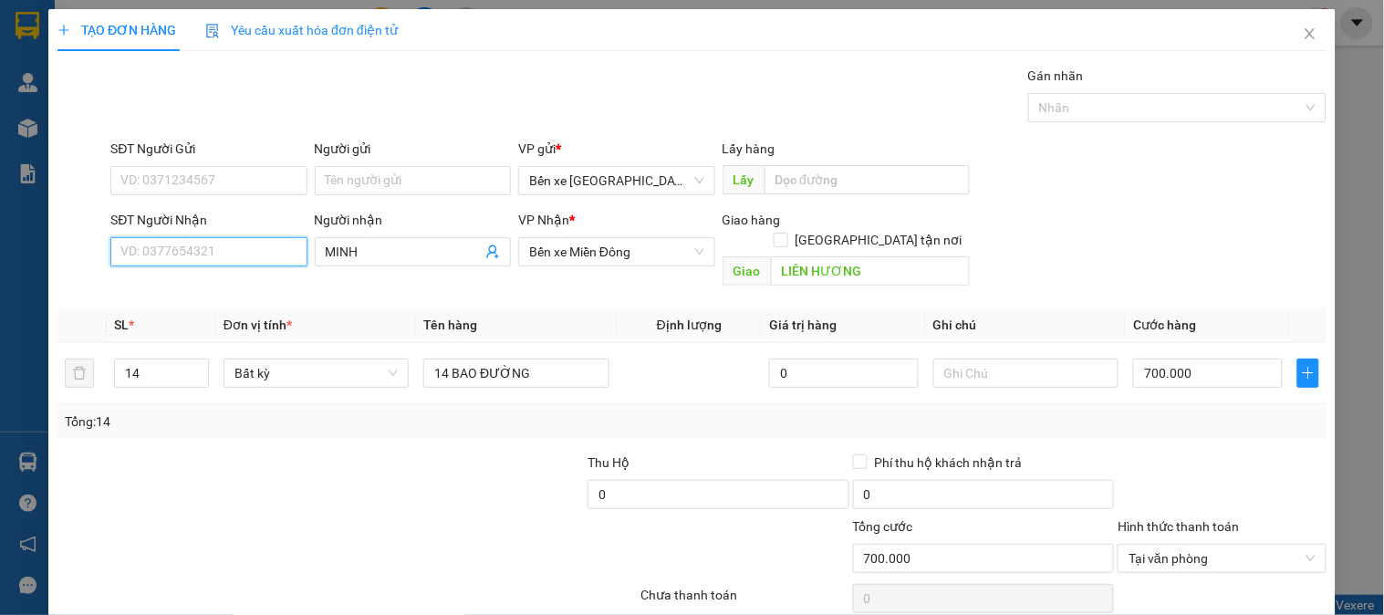
click at [166, 254] on input "SĐT Người Nhận" at bounding box center [208, 251] width 196 height 29
paste input "0373939340"
type input "0373939340"
click at [215, 288] on div "0373939340 - [PERSON_NAME]" at bounding box center [210, 288] width 180 height 20
type input "[PERSON_NAME]"
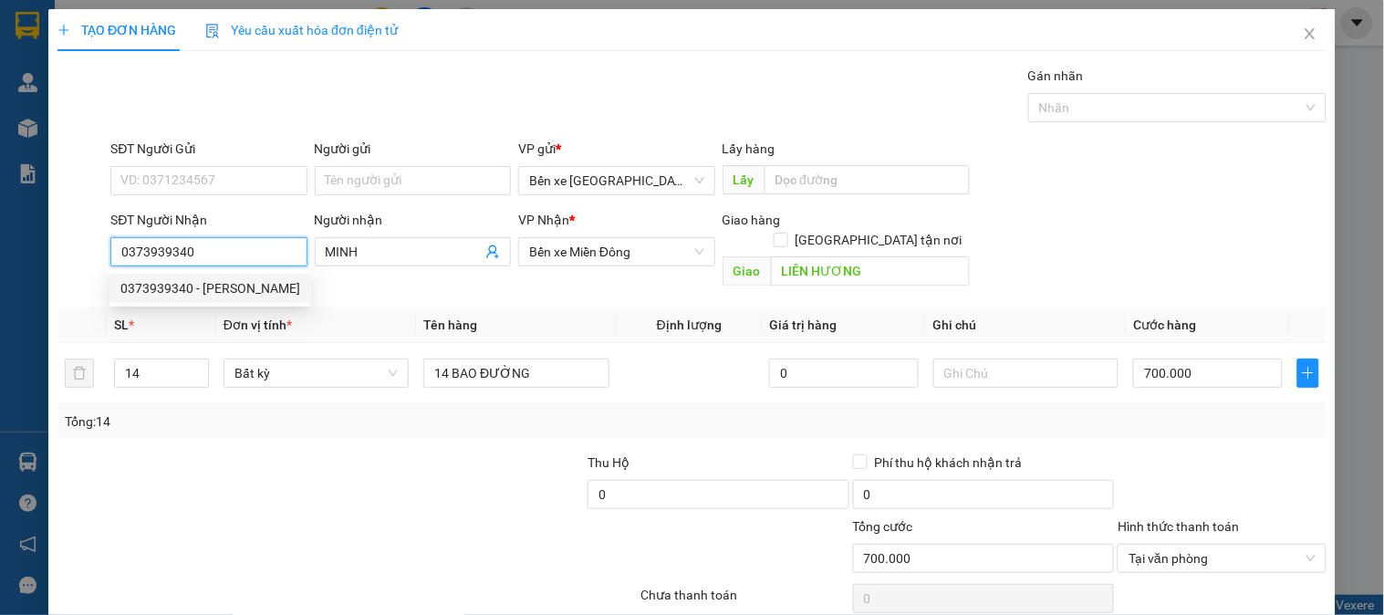
type input "LIÊN HƯƠNG"
type input "800.000"
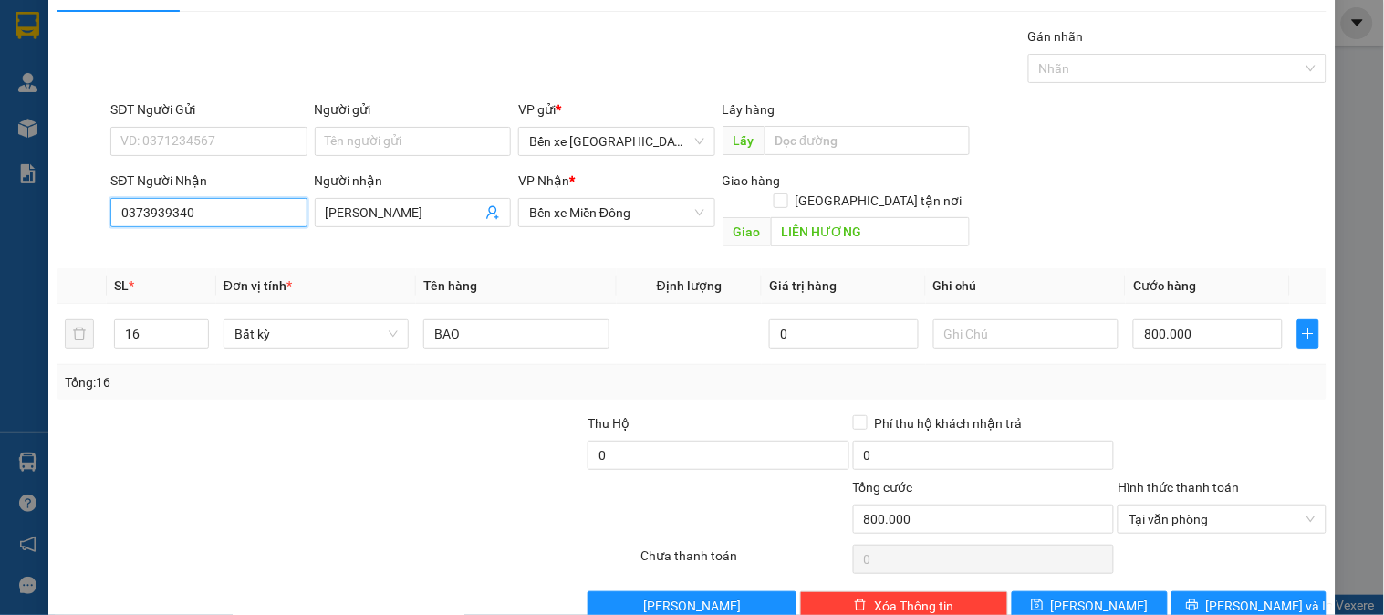
scroll to position [59, 0]
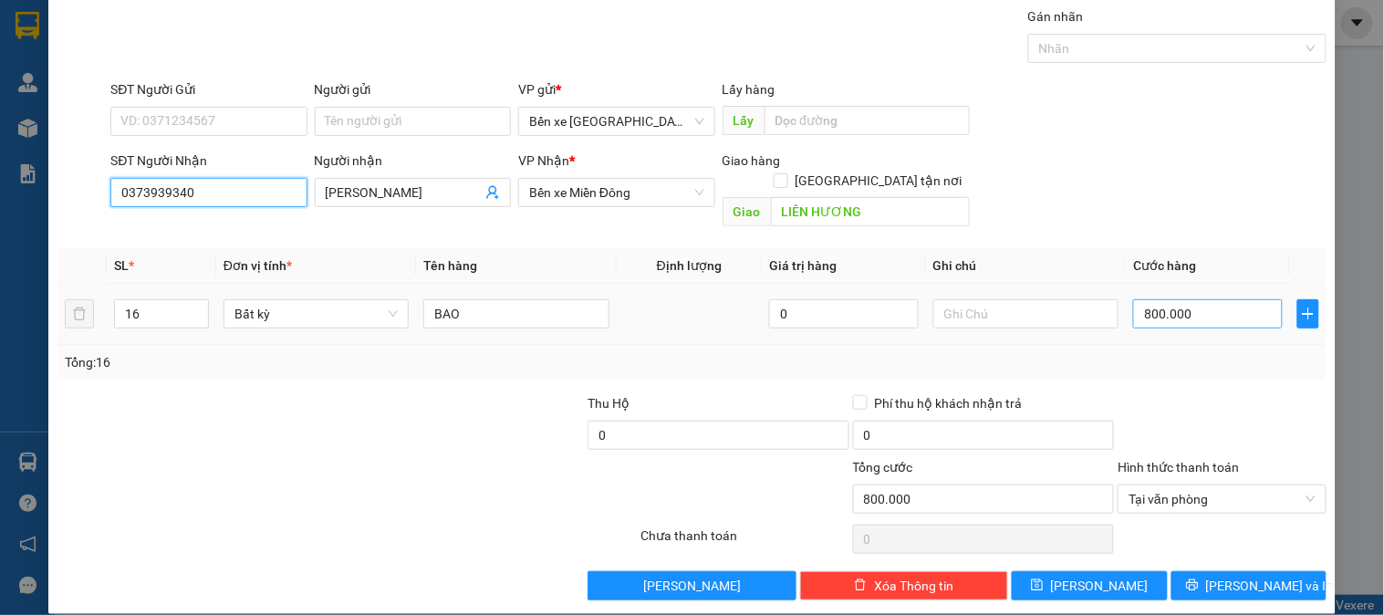
type input "0373939340"
click at [1200, 299] on input "800.000" at bounding box center [1208, 313] width 150 height 29
type input "7"
type input "70"
type input "700"
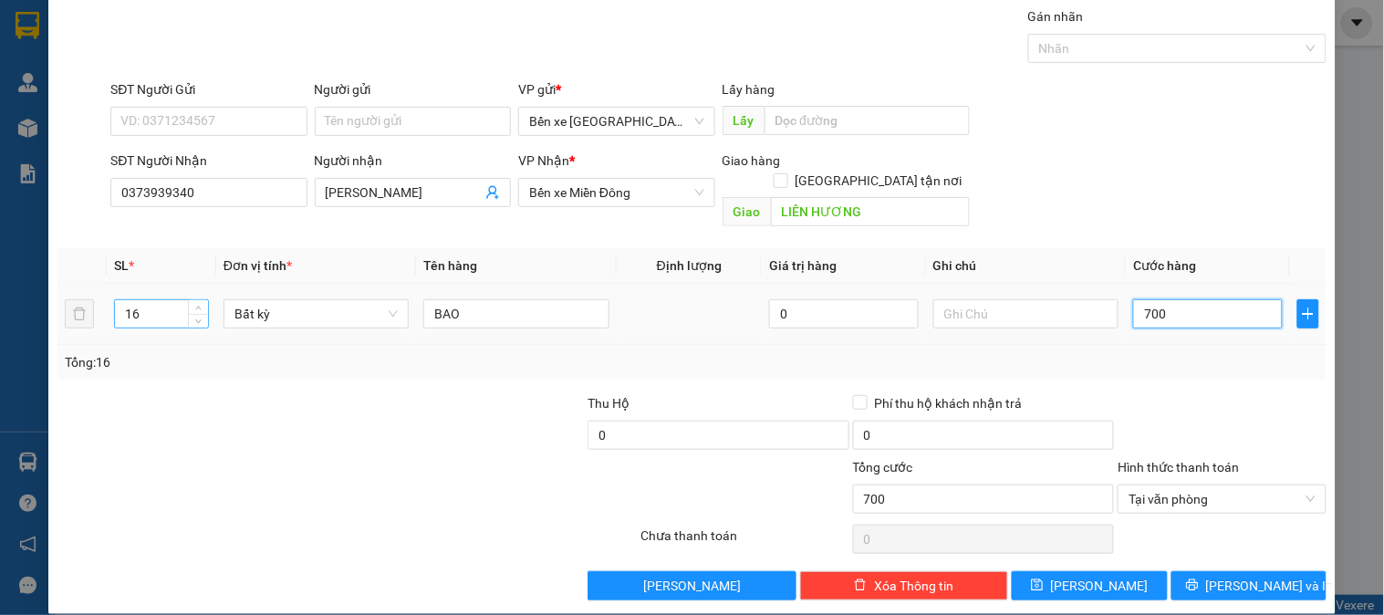
type input "700"
type input "700.000"
click at [133, 300] on input "16" at bounding box center [161, 313] width 93 height 27
drag, startPoint x: 141, startPoint y: 293, endPoint x: 46, endPoint y: 303, distance: 96.3
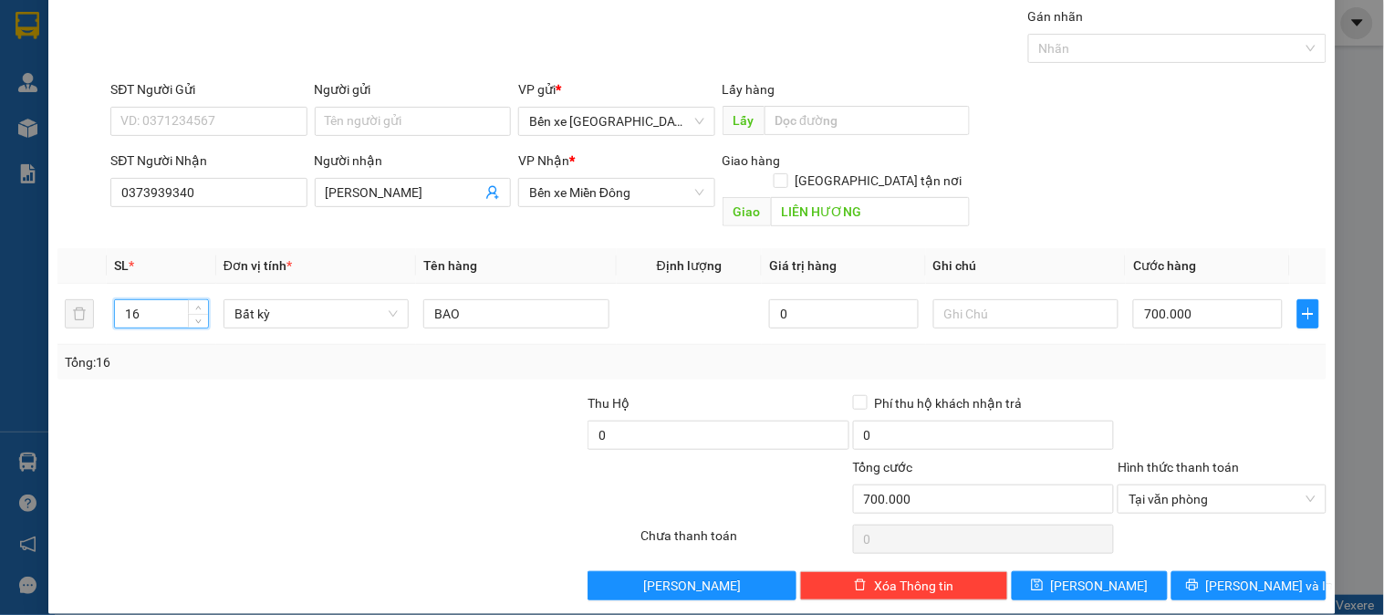
click at [46, 303] on div "TẠO ĐƠN HÀNG Yêu cầu xuất hóa đơn điện tử Transit Pickup Surcharge Ids Transit …" at bounding box center [692, 307] width 1384 height 615
type input "14"
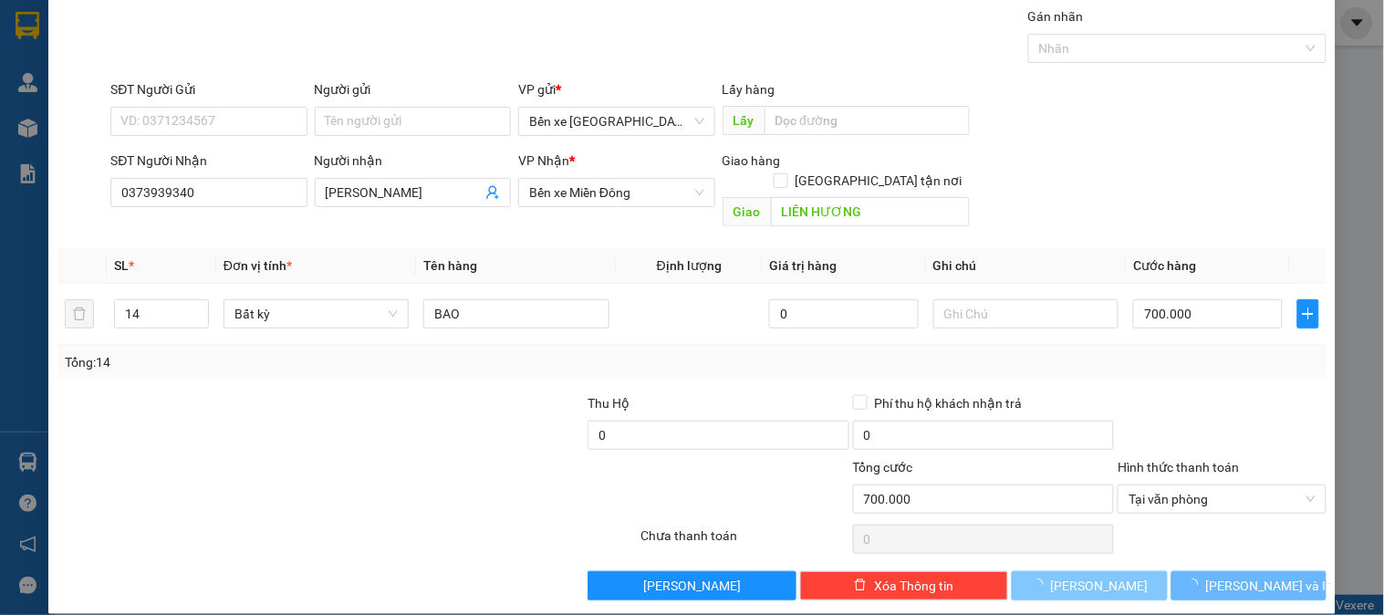
click at [1074, 571] on button "[PERSON_NAME]" at bounding box center [1089, 585] width 155 height 29
type input "0"
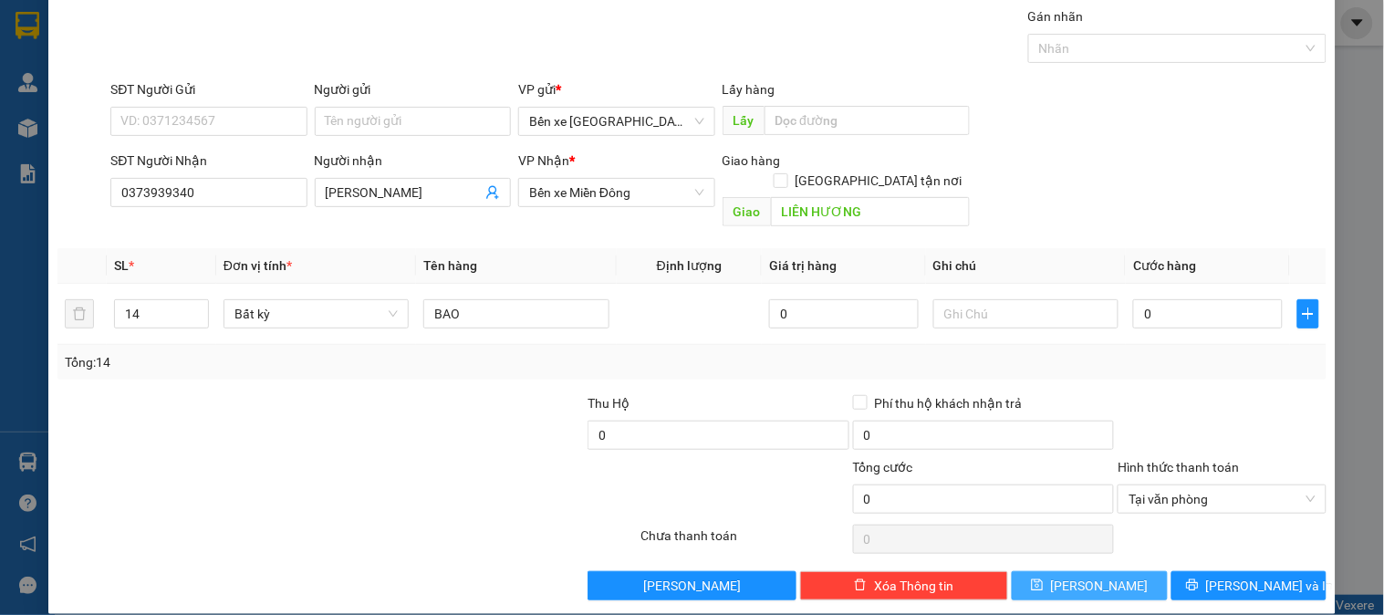
drag, startPoint x: 1074, startPoint y: 561, endPoint x: 1090, endPoint y: 558, distance: 15.7
click at [1090, 571] on button "[PERSON_NAME]" at bounding box center [1089, 585] width 155 height 29
click at [1134, 299] on input "0" at bounding box center [1208, 313] width 150 height 29
type input "7"
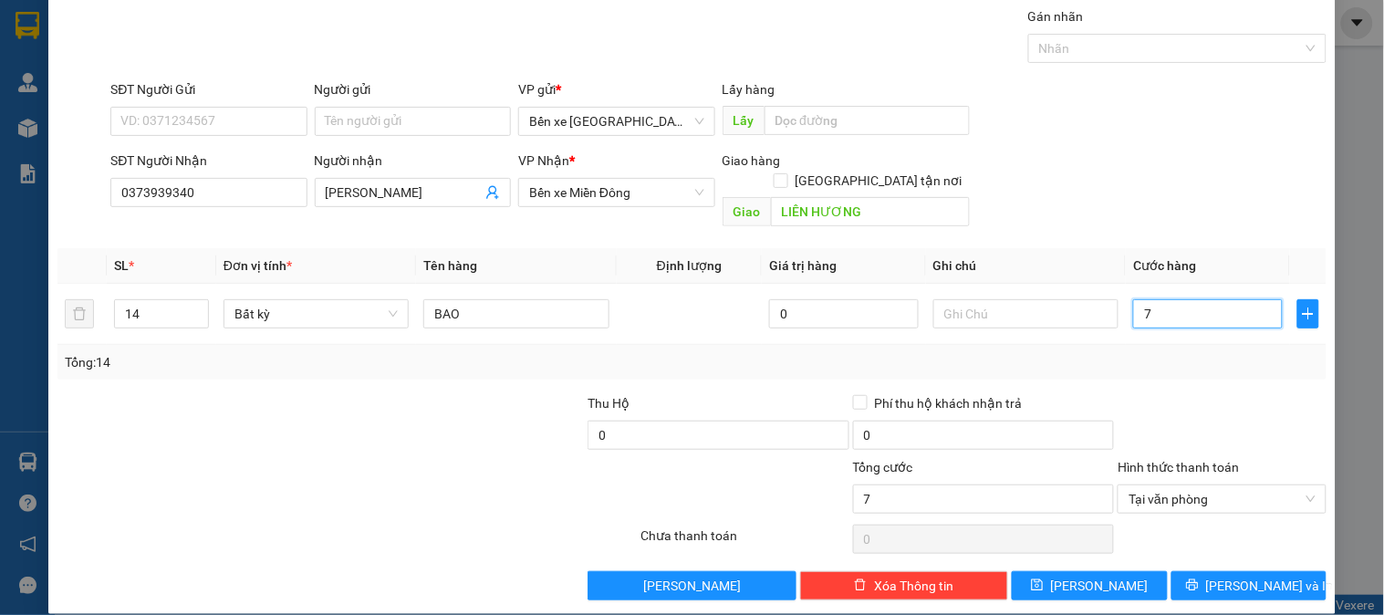
type input "70"
type input "700"
type input "700.000"
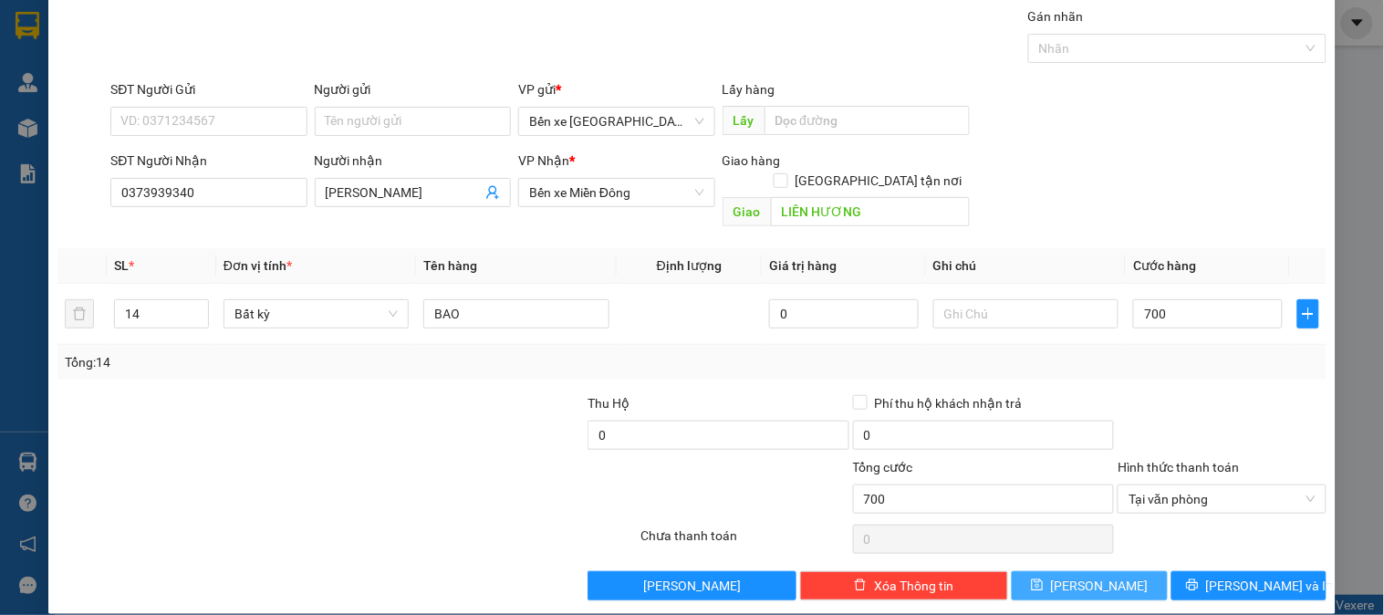
type input "700.000"
click at [1071, 571] on button "[PERSON_NAME]" at bounding box center [1089, 585] width 155 height 29
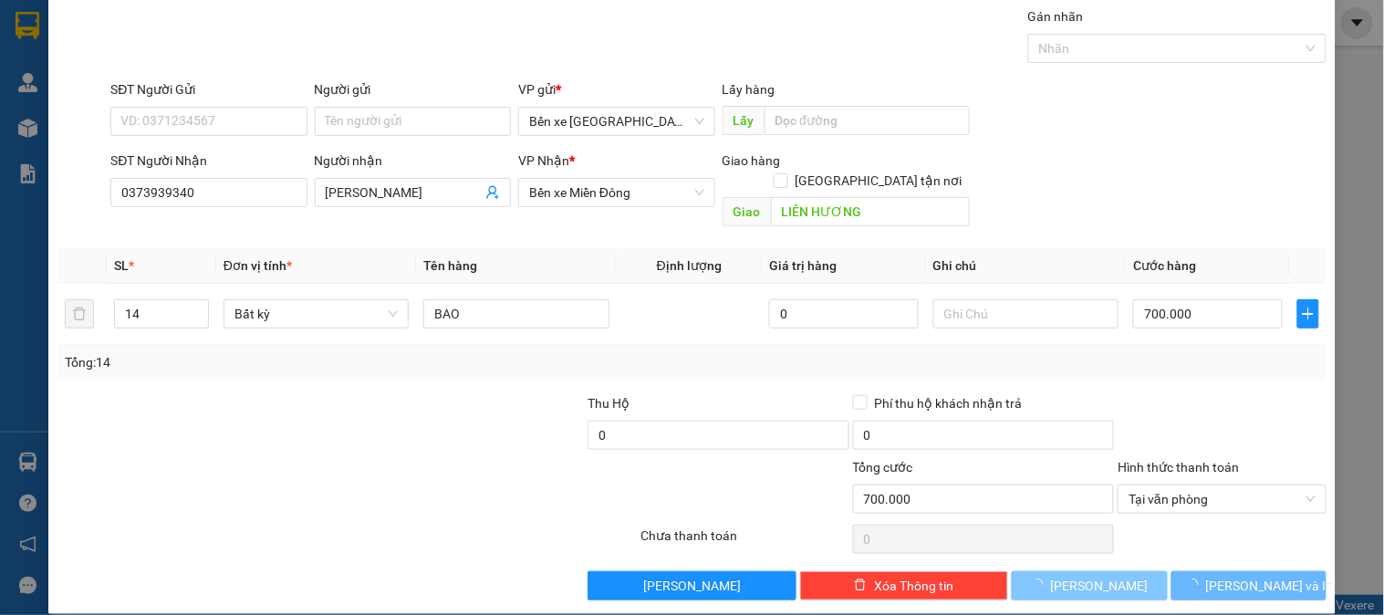
type input "0"
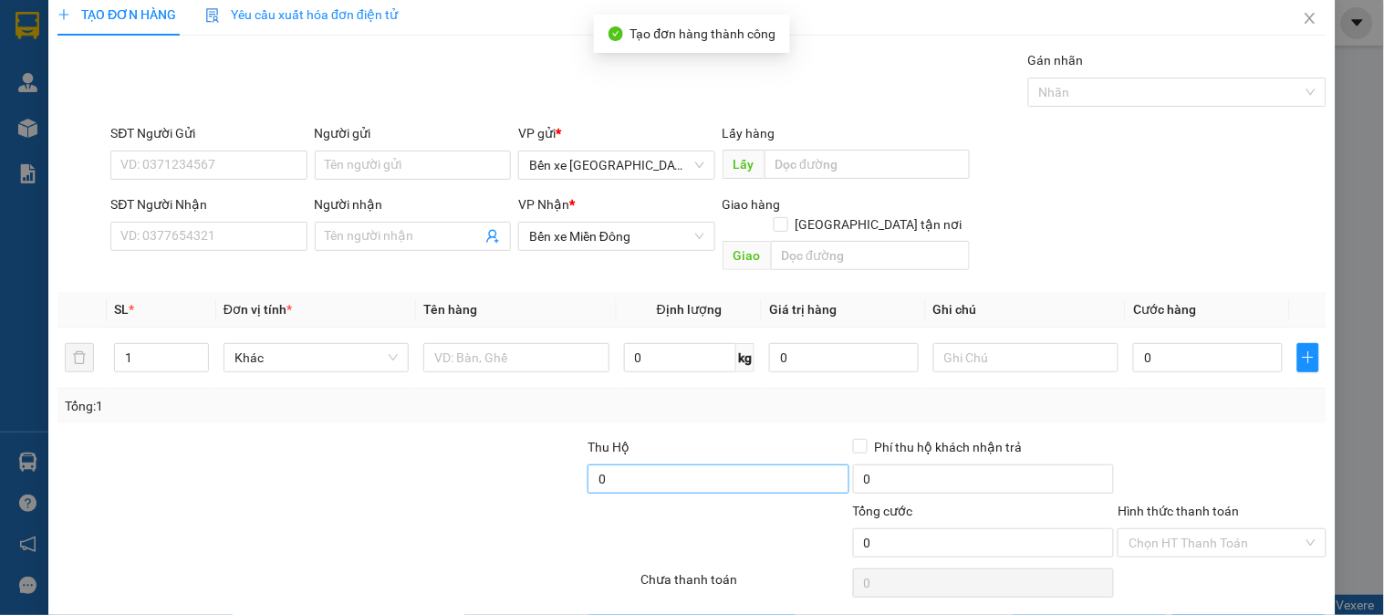
scroll to position [0, 0]
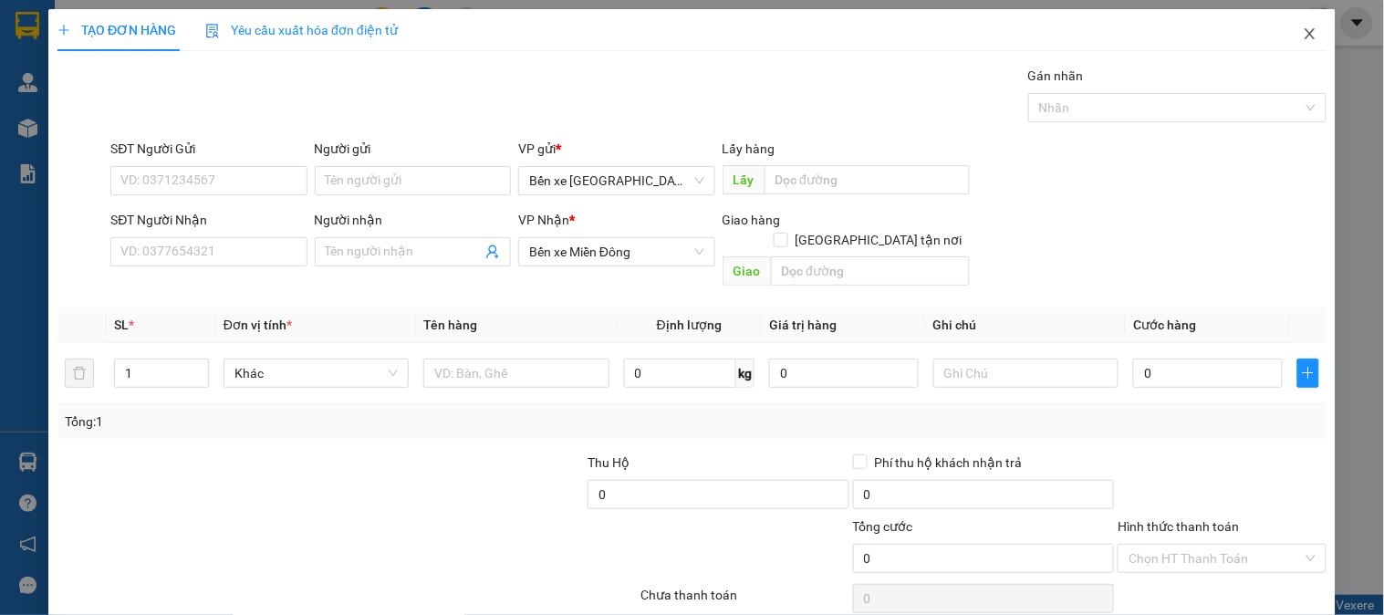
click at [1303, 30] on icon "close" at bounding box center [1310, 33] width 15 height 15
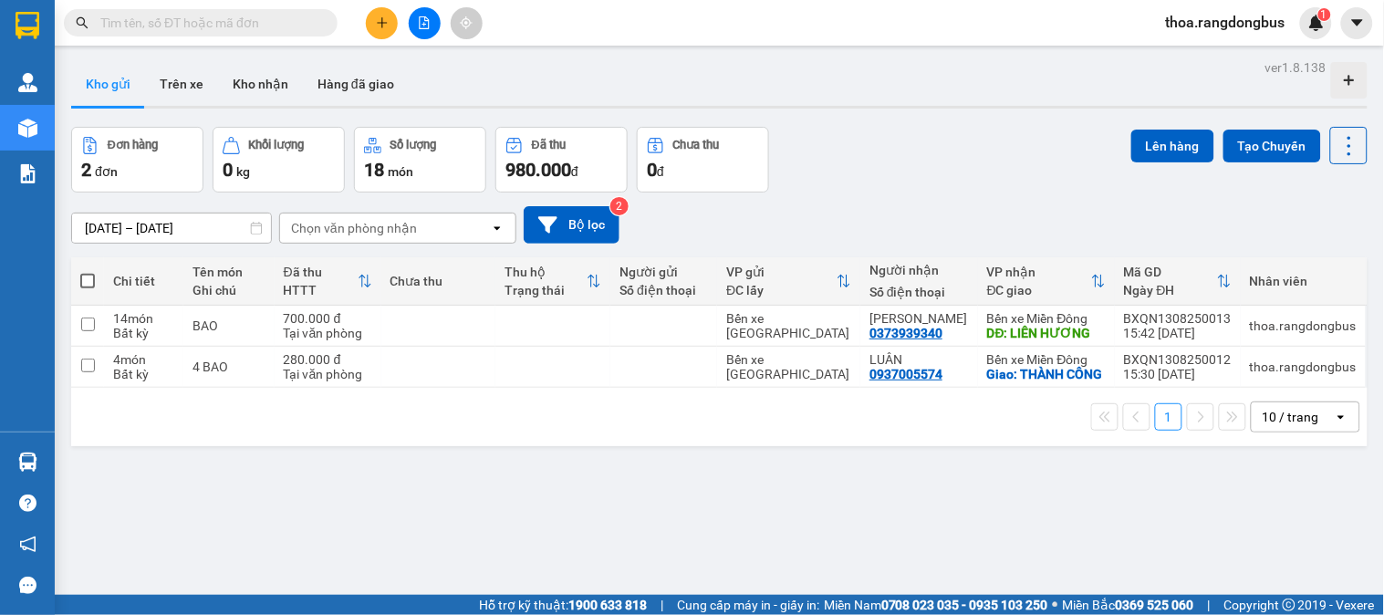
click at [89, 280] on span at bounding box center [87, 281] width 15 height 15
click at [88, 272] on input "checkbox" at bounding box center [88, 272] width 0 height 0
checkbox input "true"
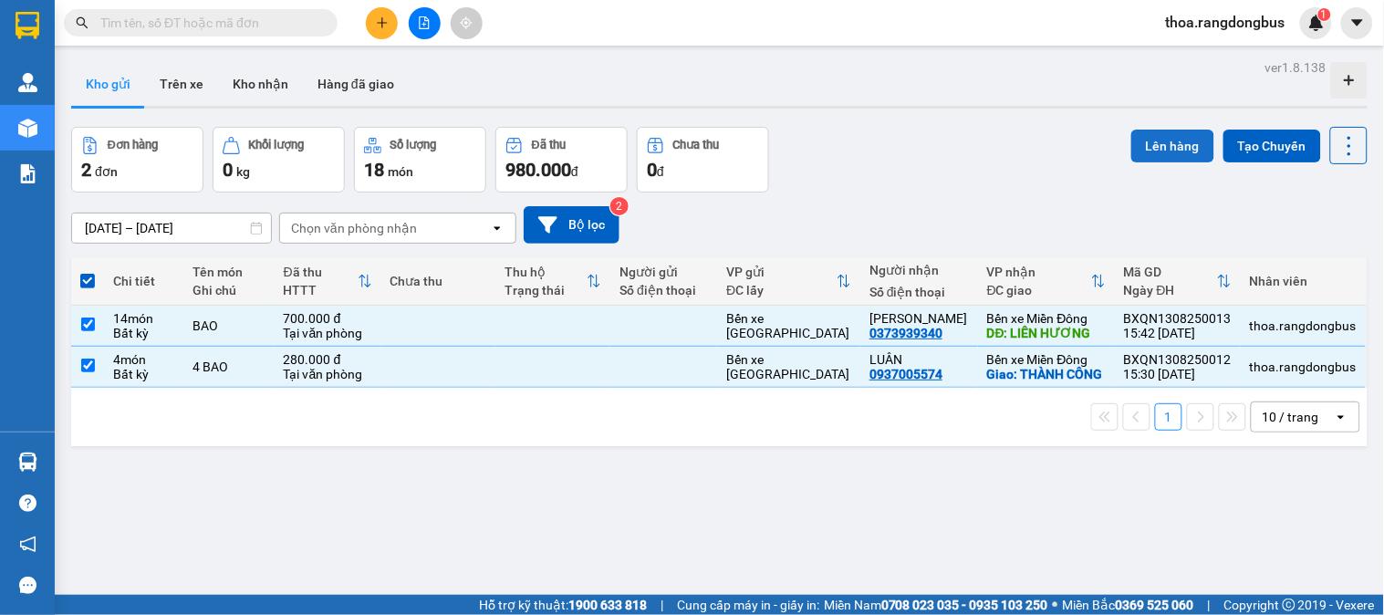
click at [1173, 148] on button "Lên hàng" at bounding box center [1172, 146] width 83 height 33
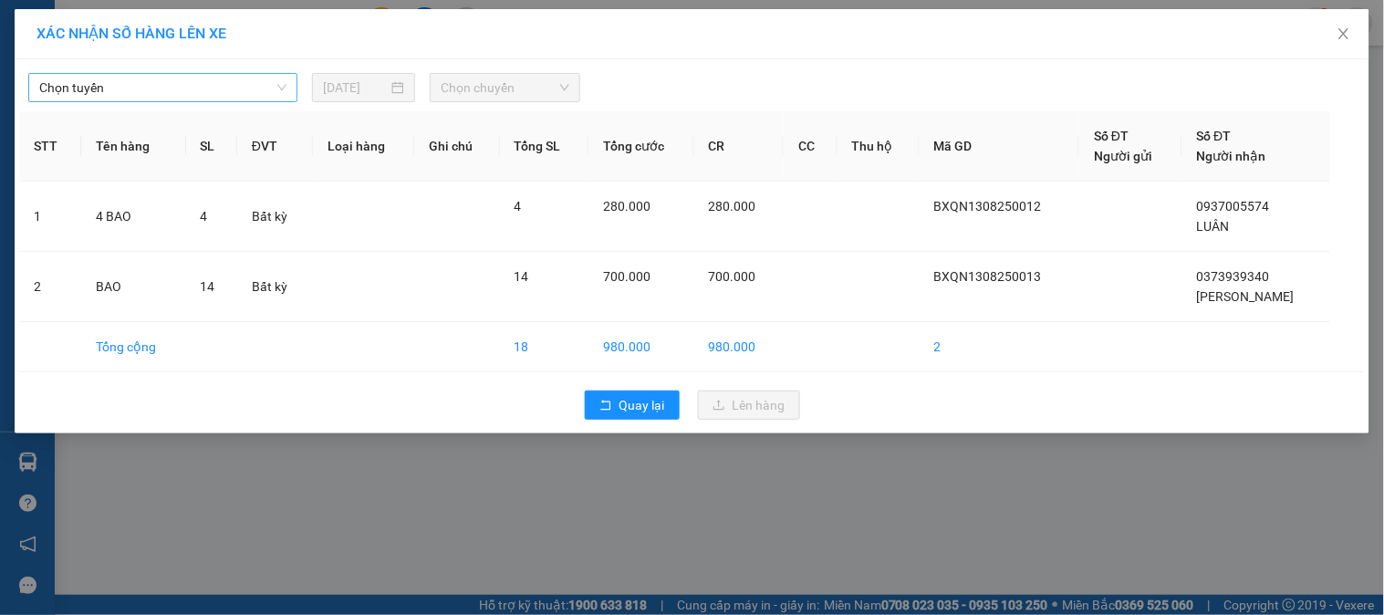
click at [192, 74] on span "Chọn tuyến" at bounding box center [162, 87] width 247 height 27
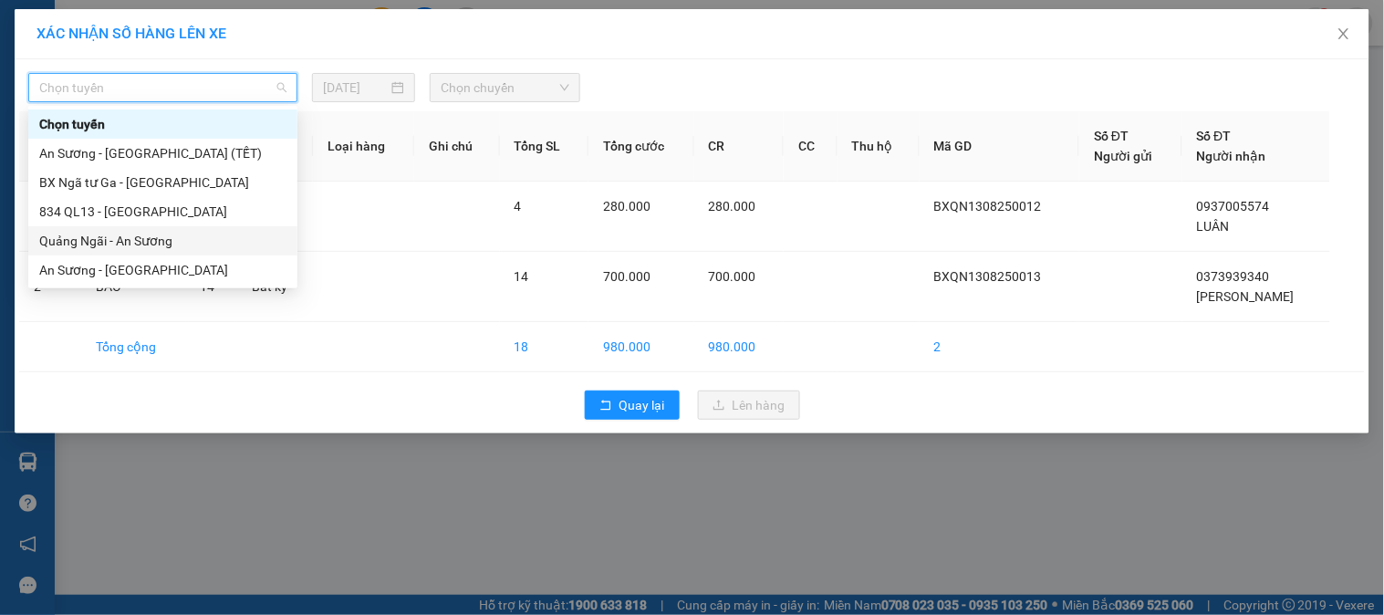
click at [149, 244] on div "Quảng Ngãi - An Sương" at bounding box center [162, 241] width 247 height 20
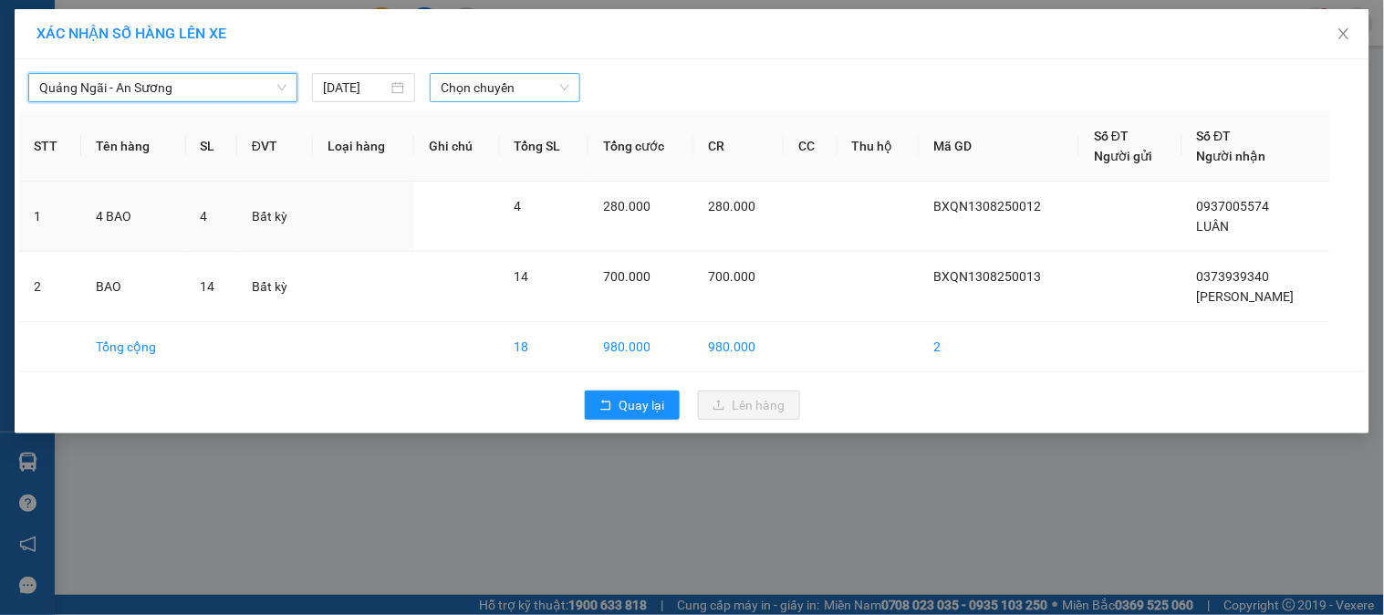
click at [493, 83] on span "Chọn chuyến" at bounding box center [505, 87] width 129 height 27
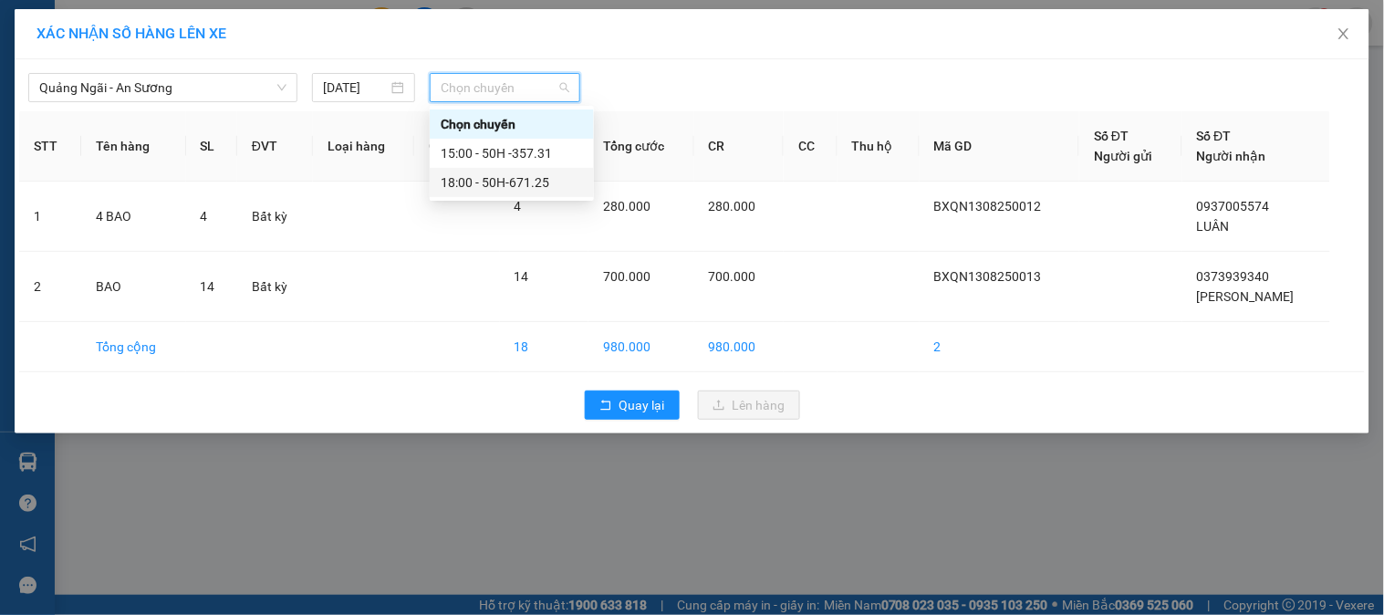
click at [521, 182] on div "18:00 - 50H-671.25" at bounding box center [512, 182] width 142 height 20
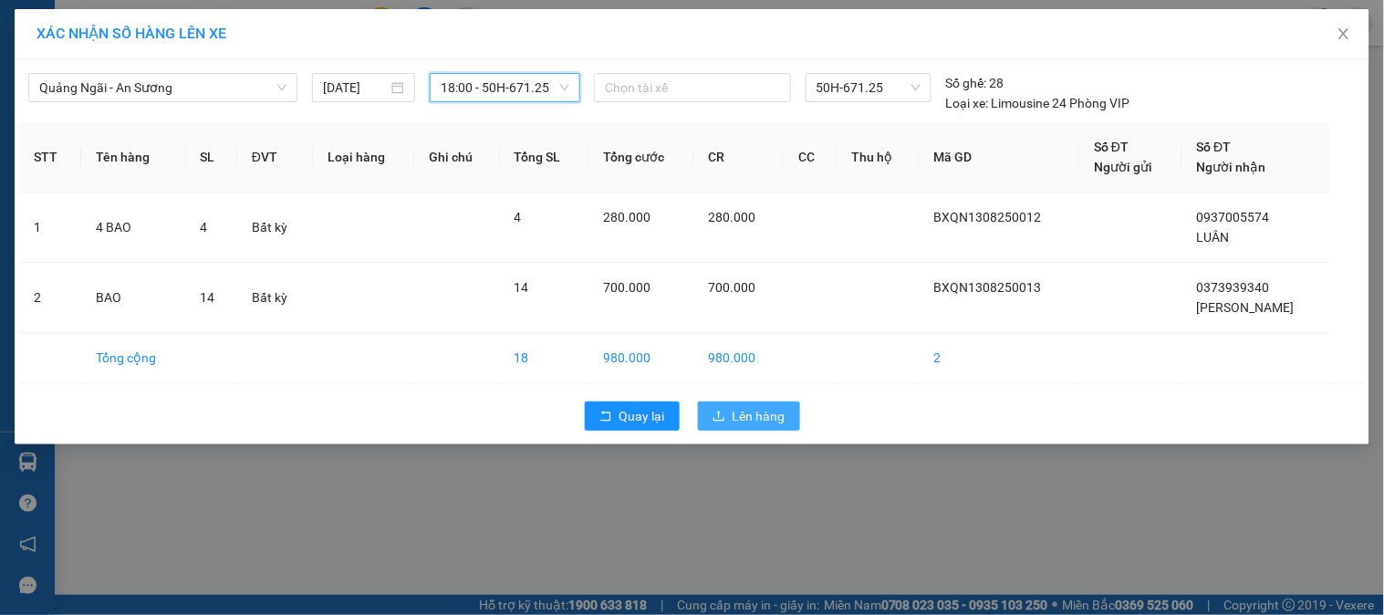
click at [740, 420] on span "Lên hàng" at bounding box center [758, 416] width 53 height 20
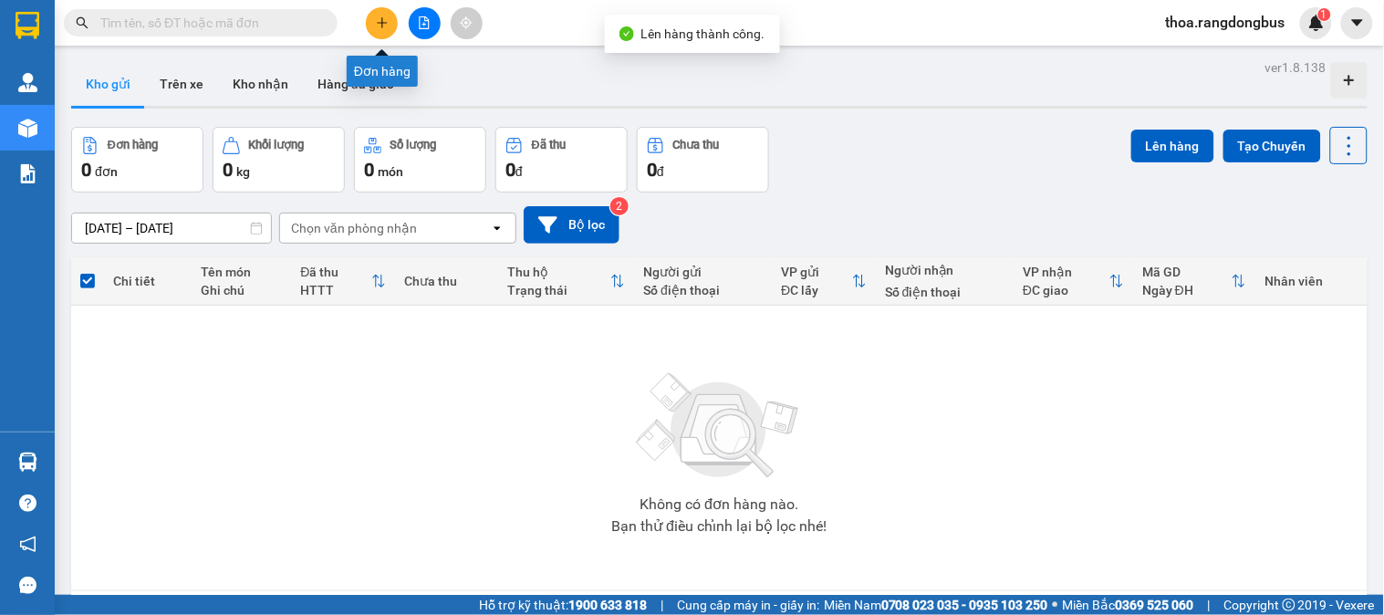
click at [376, 15] on button at bounding box center [382, 23] width 32 height 32
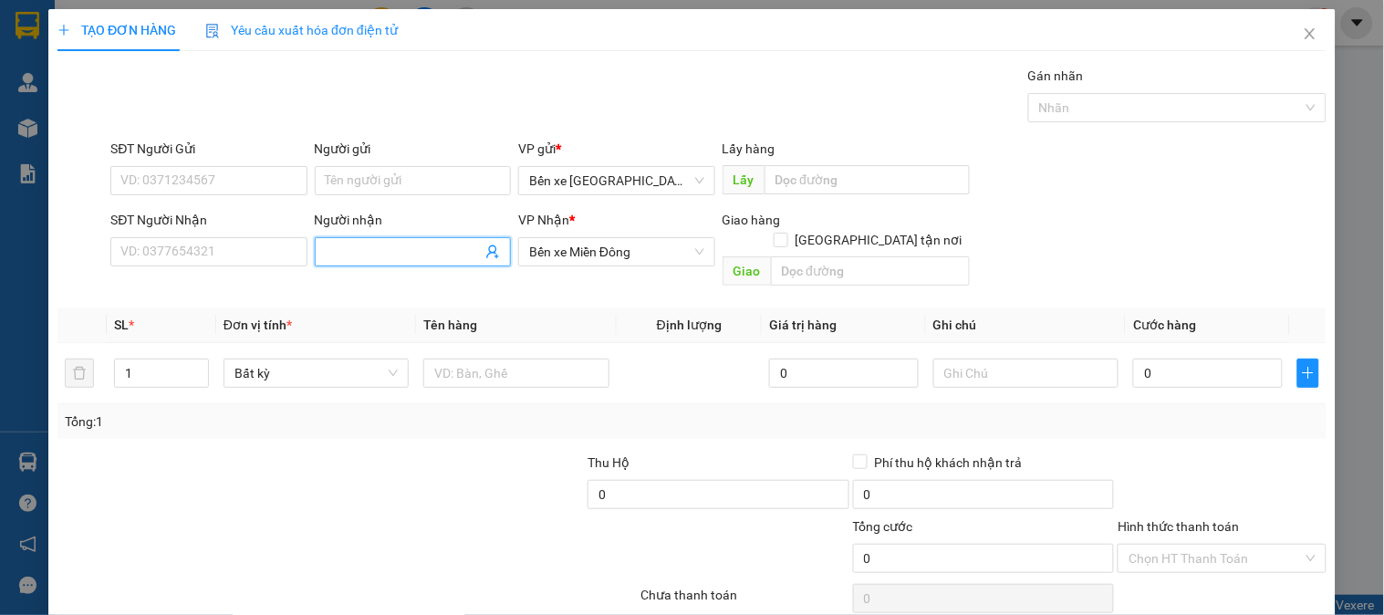
click at [452, 254] on input "Người nhận" at bounding box center [404, 252] width 156 height 20
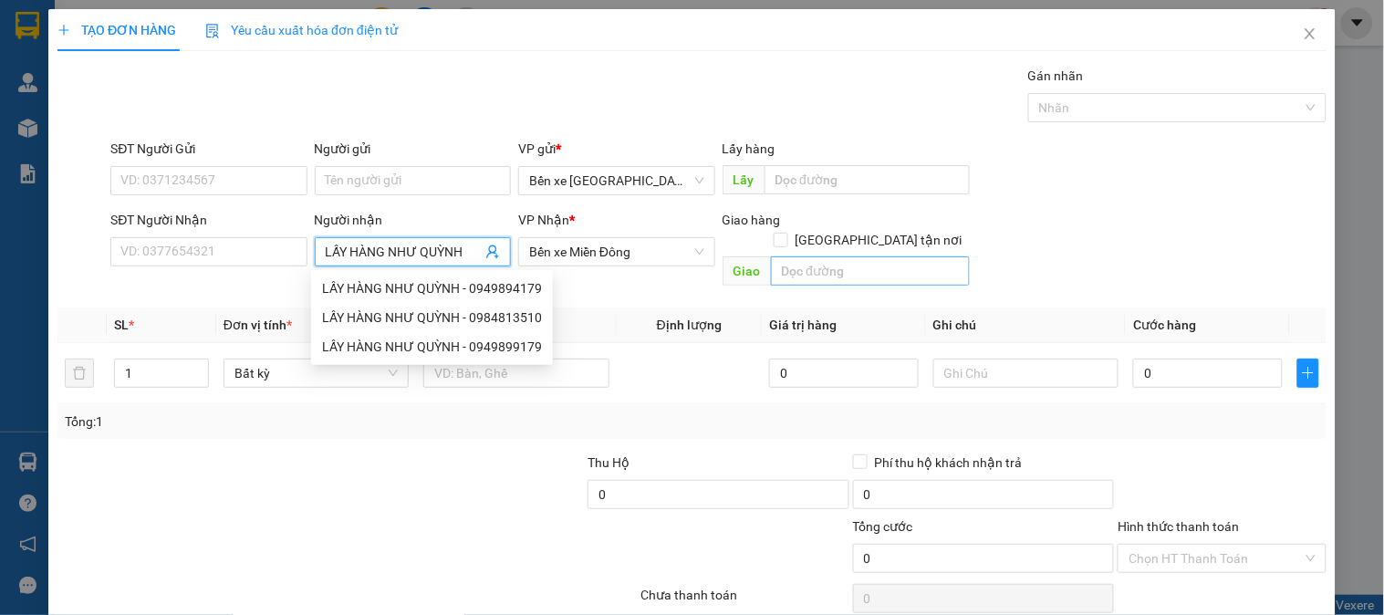
type input "LẤY HÀNG NHƯ QUỲNH"
click at [867, 256] on input "text" at bounding box center [870, 270] width 199 height 29
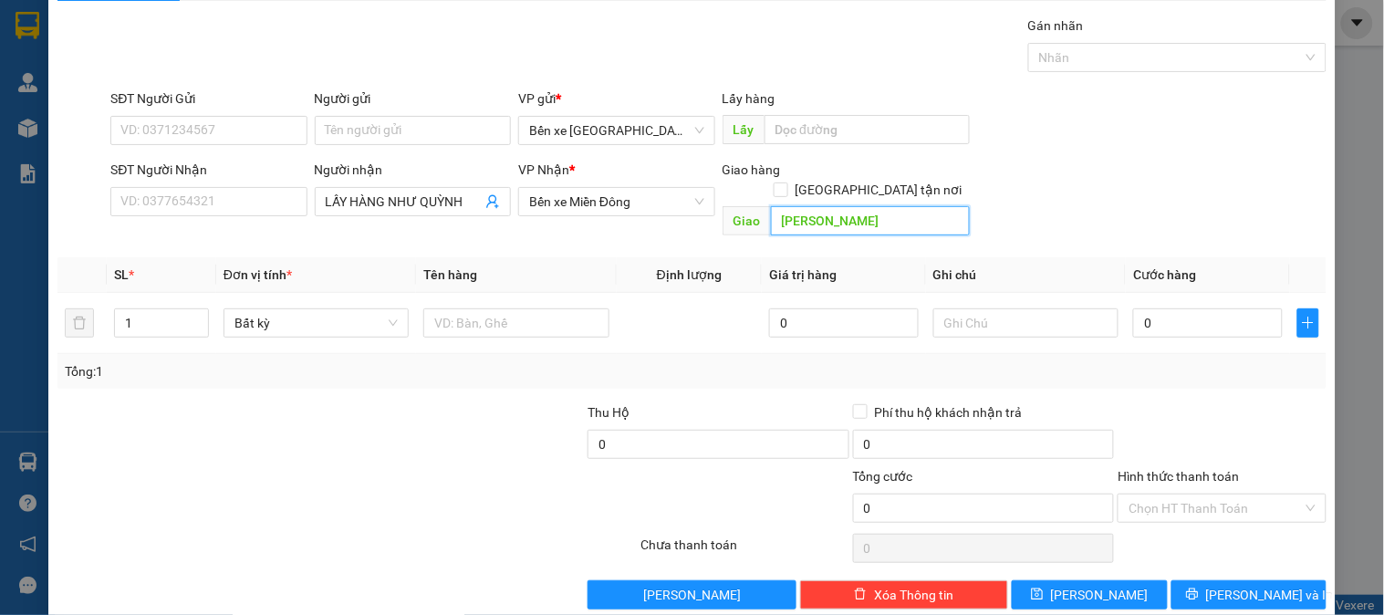
scroll to position [59, 0]
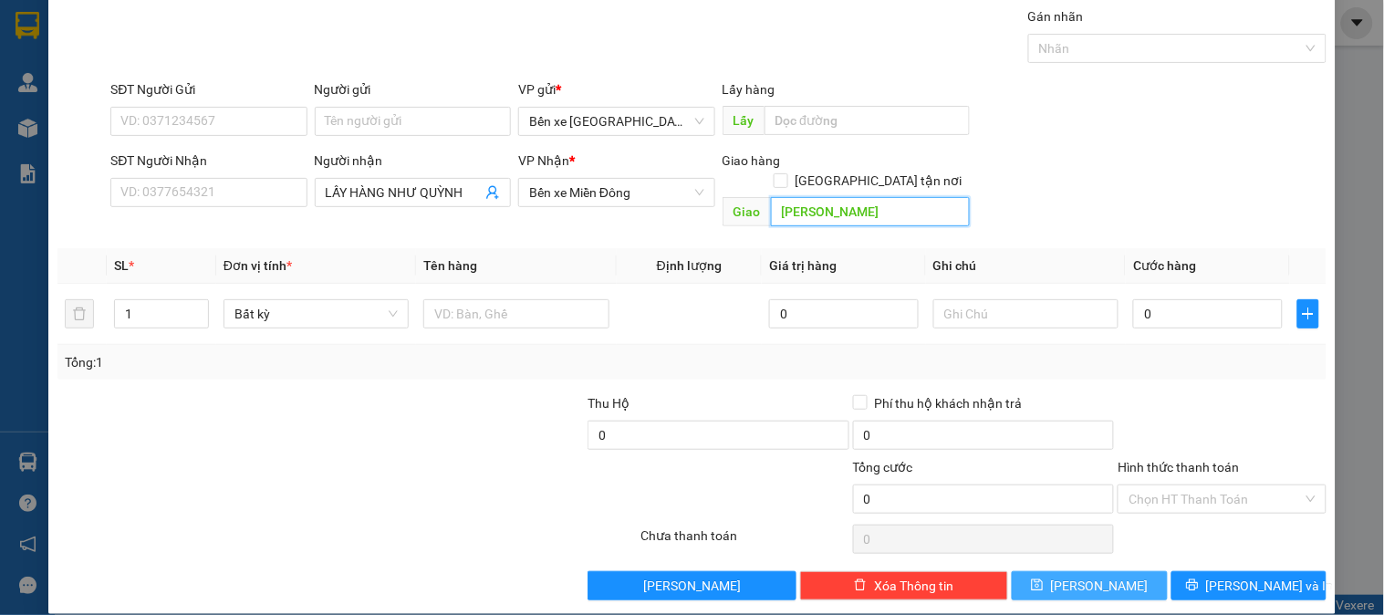
type input "[PERSON_NAME]"
click at [1090, 576] on span "[PERSON_NAME]" at bounding box center [1100, 586] width 98 height 20
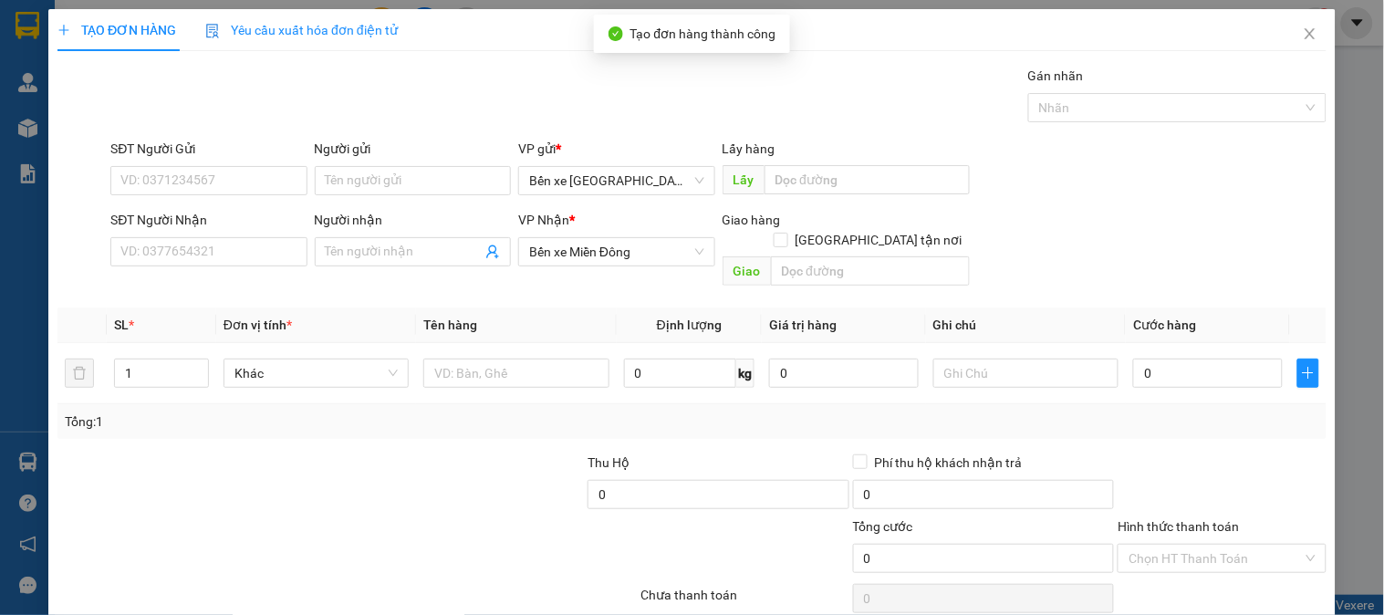
scroll to position [0, 0]
click at [1303, 37] on icon "close" at bounding box center [1310, 33] width 15 height 15
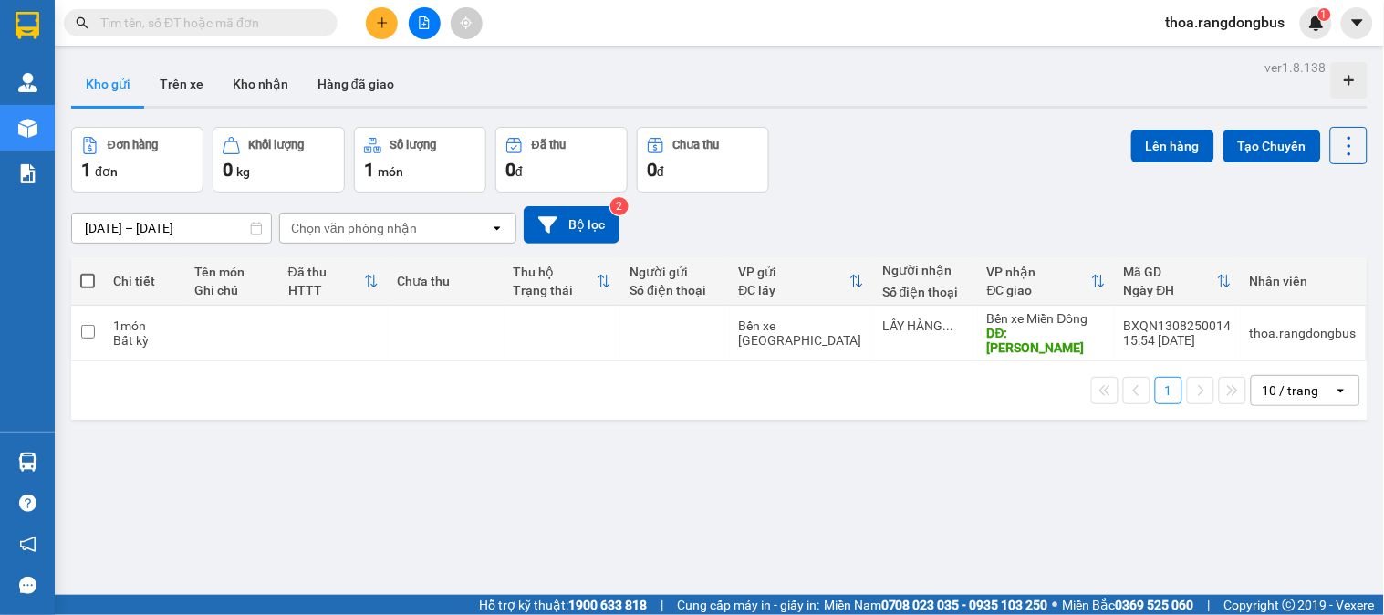
click at [88, 278] on span at bounding box center [87, 281] width 15 height 15
click at [88, 272] on input "checkbox" at bounding box center [88, 272] width 0 height 0
checkbox input "true"
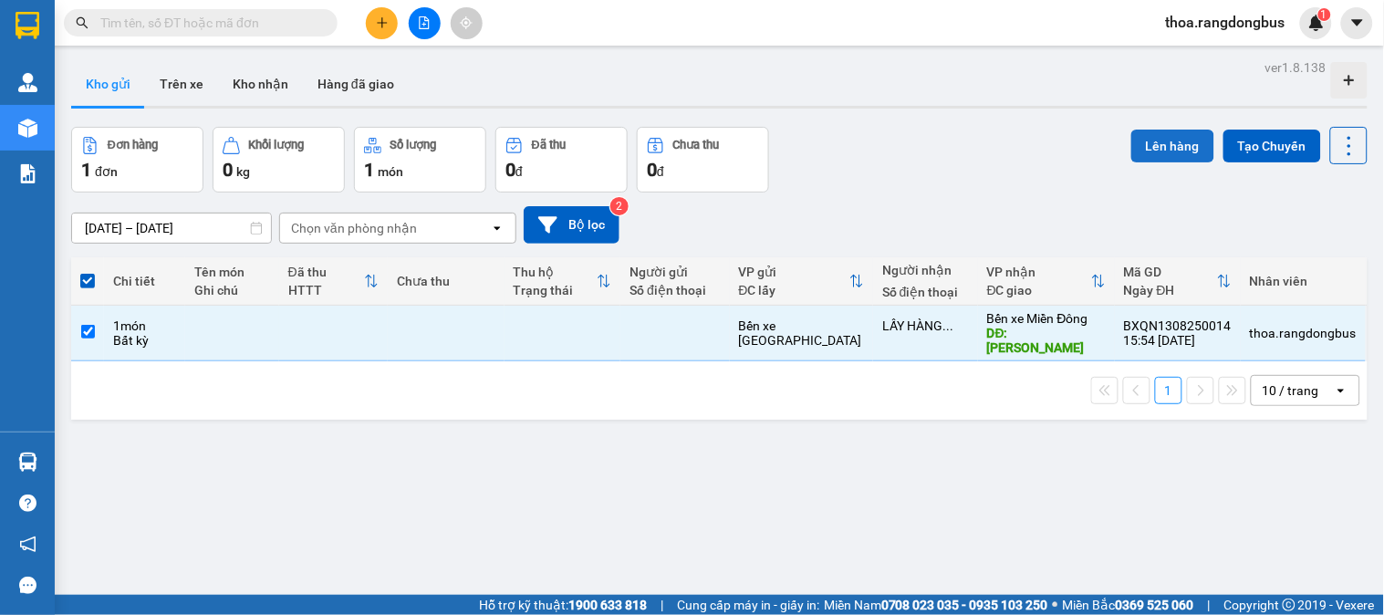
click at [1147, 142] on button "Lên hàng" at bounding box center [1172, 146] width 83 height 33
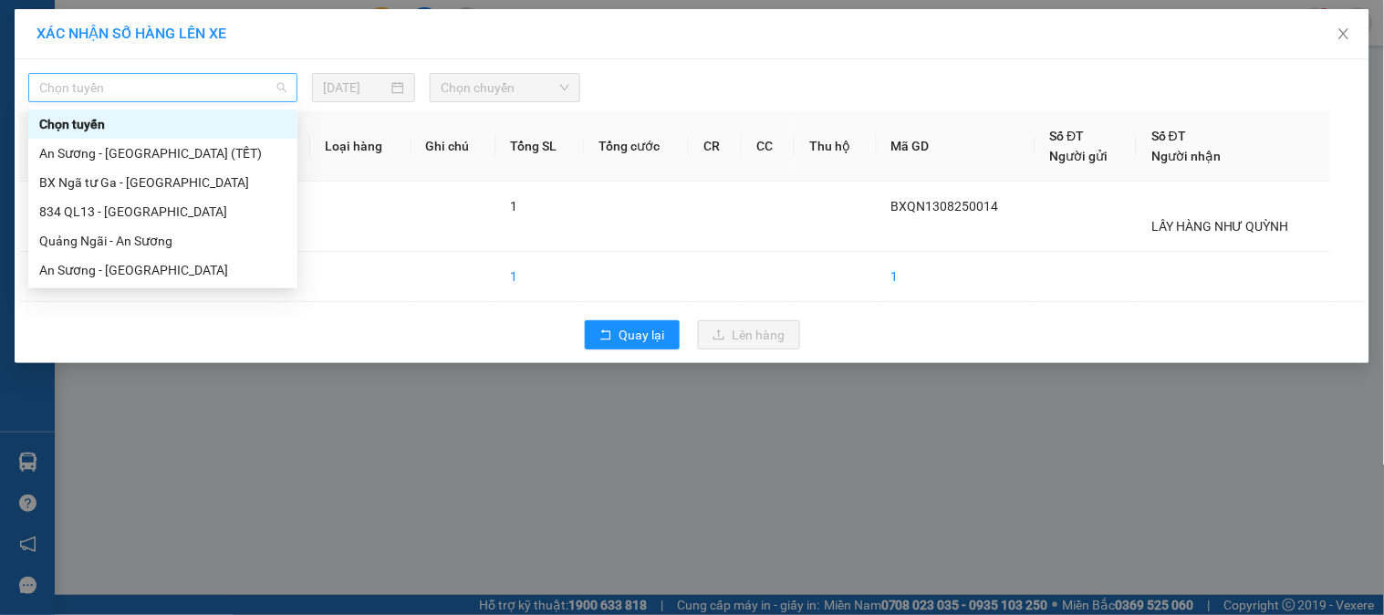
click at [106, 82] on span "Chọn tuyến" at bounding box center [162, 87] width 247 height 27
click at [142, 241] on div "Quảng Ngãi - An Sương" at bounding box center [162, 241] width 247 height 20
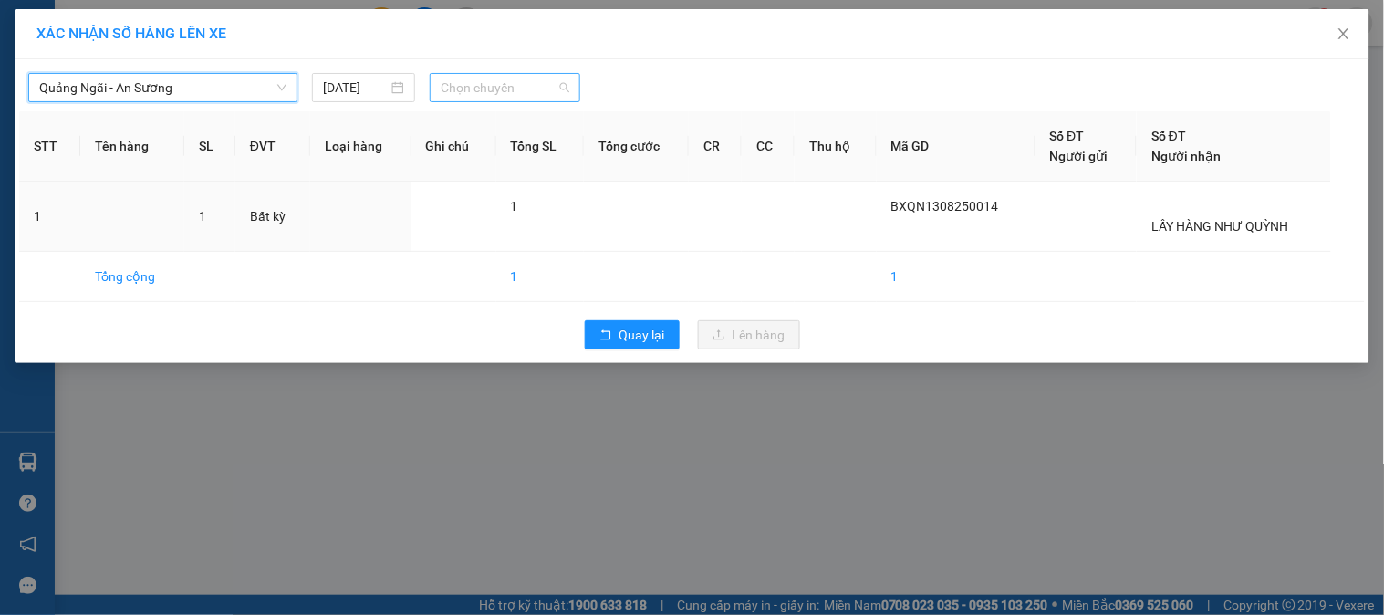
click at [483, 88] on span "Chọn chuyến" at bounding box center [505, 87] width 129 height 27
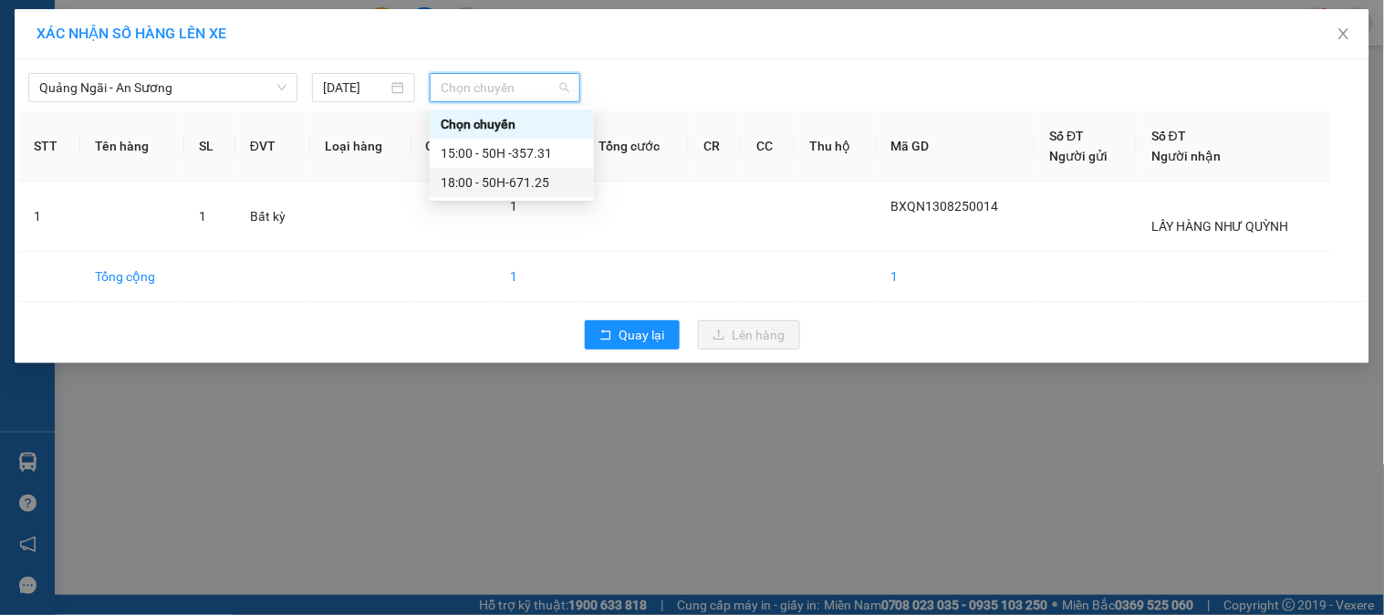
click at [495, 186] on div "18:00 - 50H-671.25" at bounding box center [512, 182] width 142 height 20
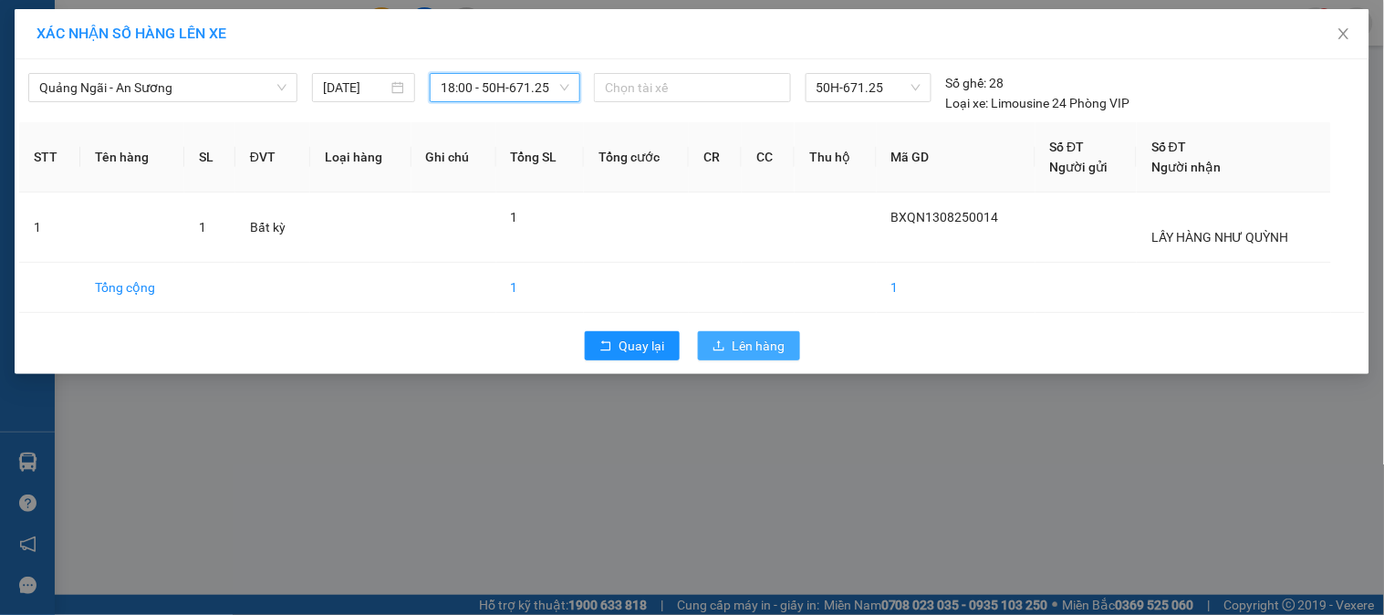
click at [735, 345] on span "Lên hàng" at bounding box center [758, 346] width 53 height 20
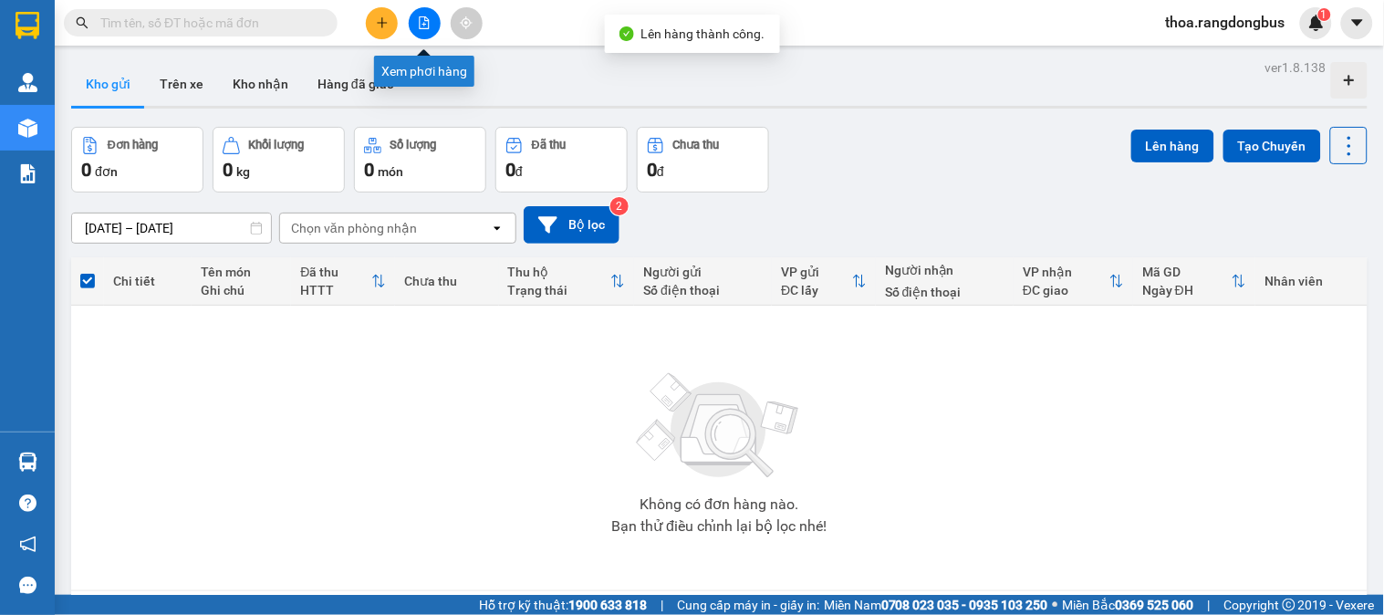
click at [416, 26] on button at bounding box center [425, 23] width 32 height 32
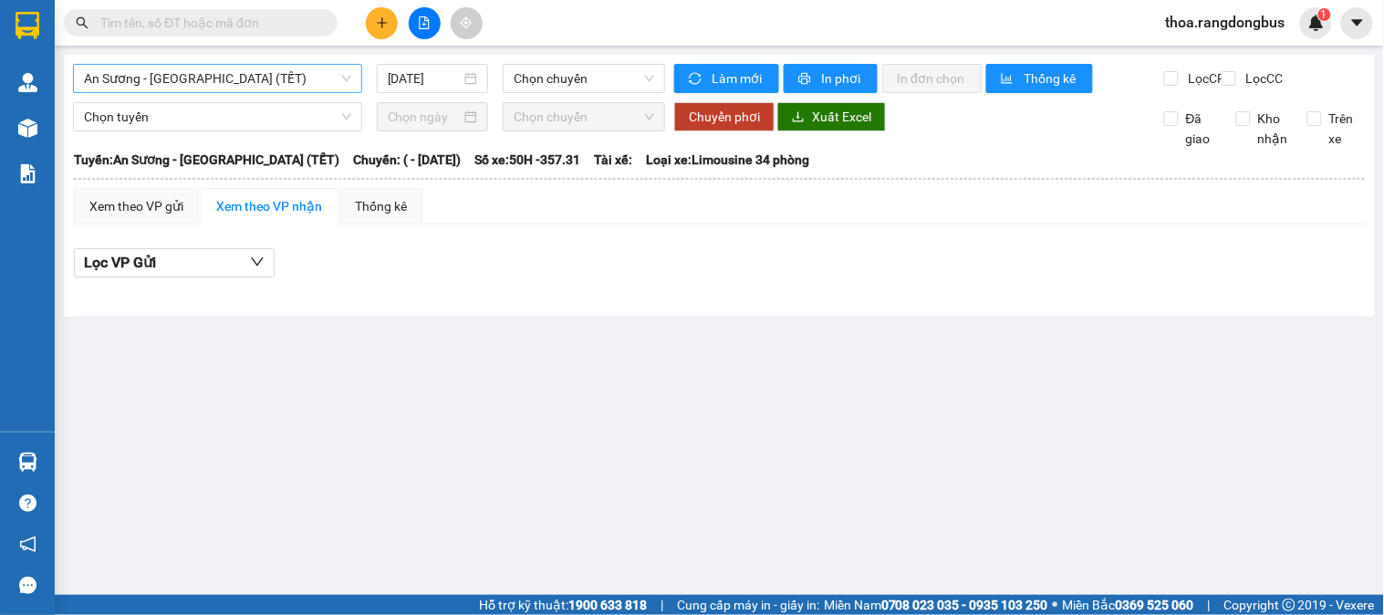
click at [135, 78] on span "An Sương - [GEOGRAPHIC_DATA] (TẾT)" at bounding box center [217, 78] width 267 height 27
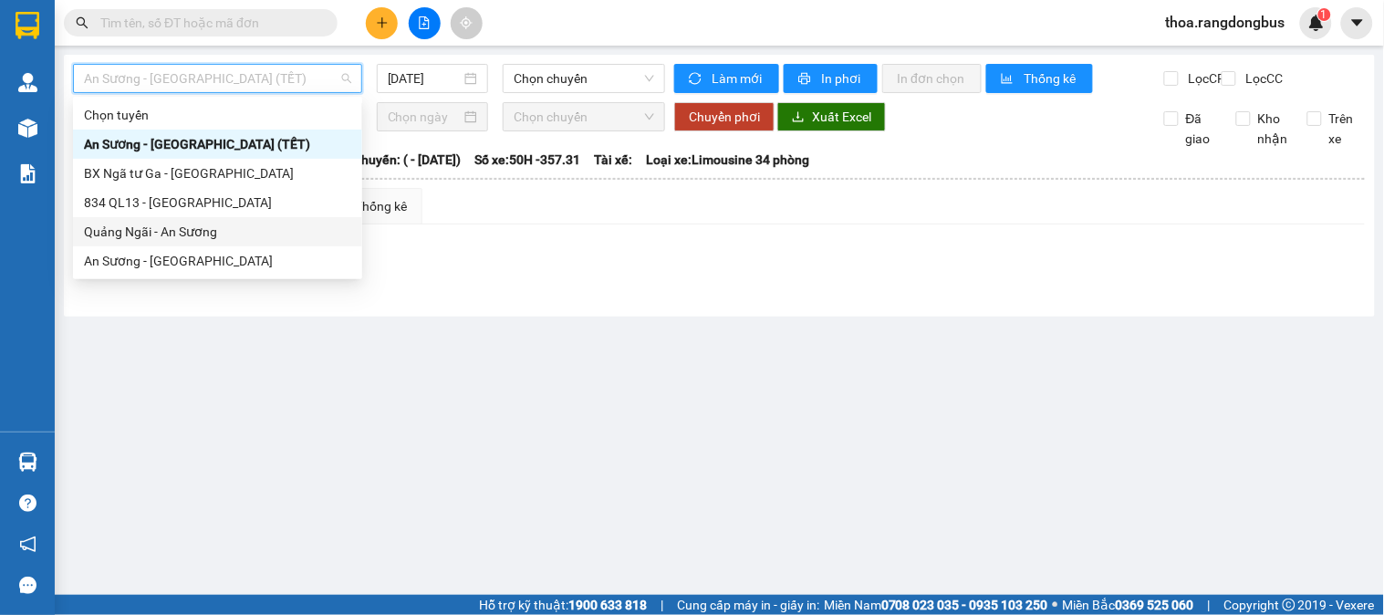
click at [129, 228] on div "Quảng Ngãi - An Sương" at bounding box center [217, 232] width 267 height 20
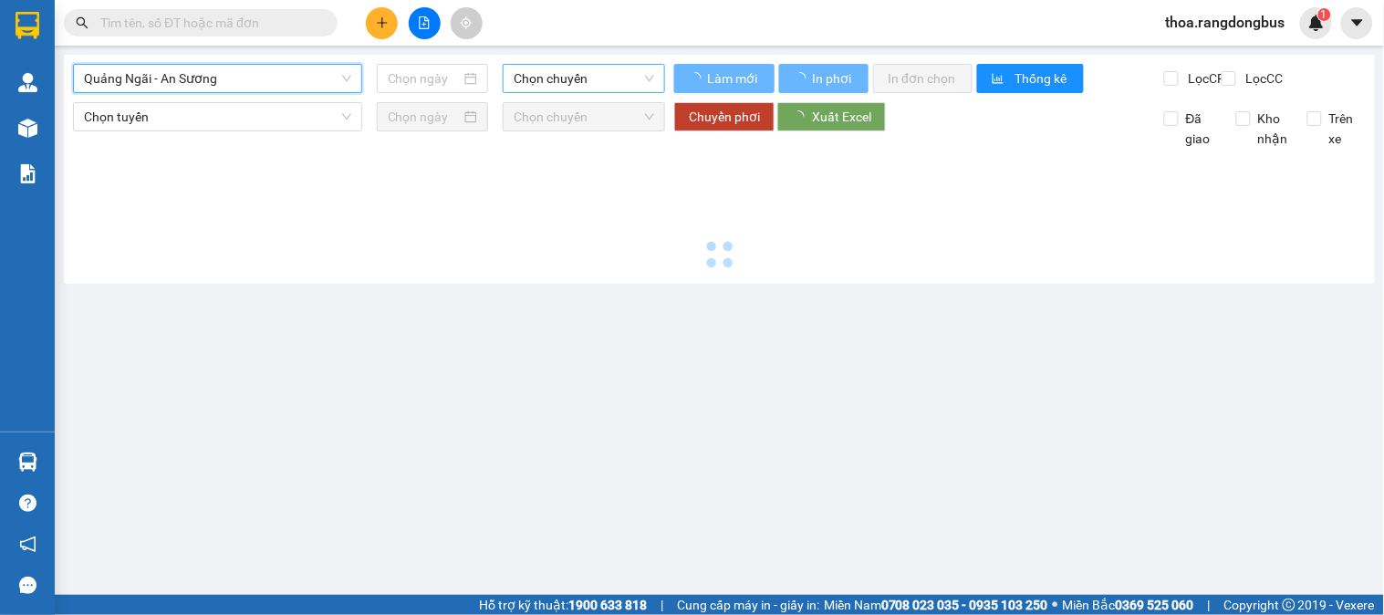
type input "[DATE]"
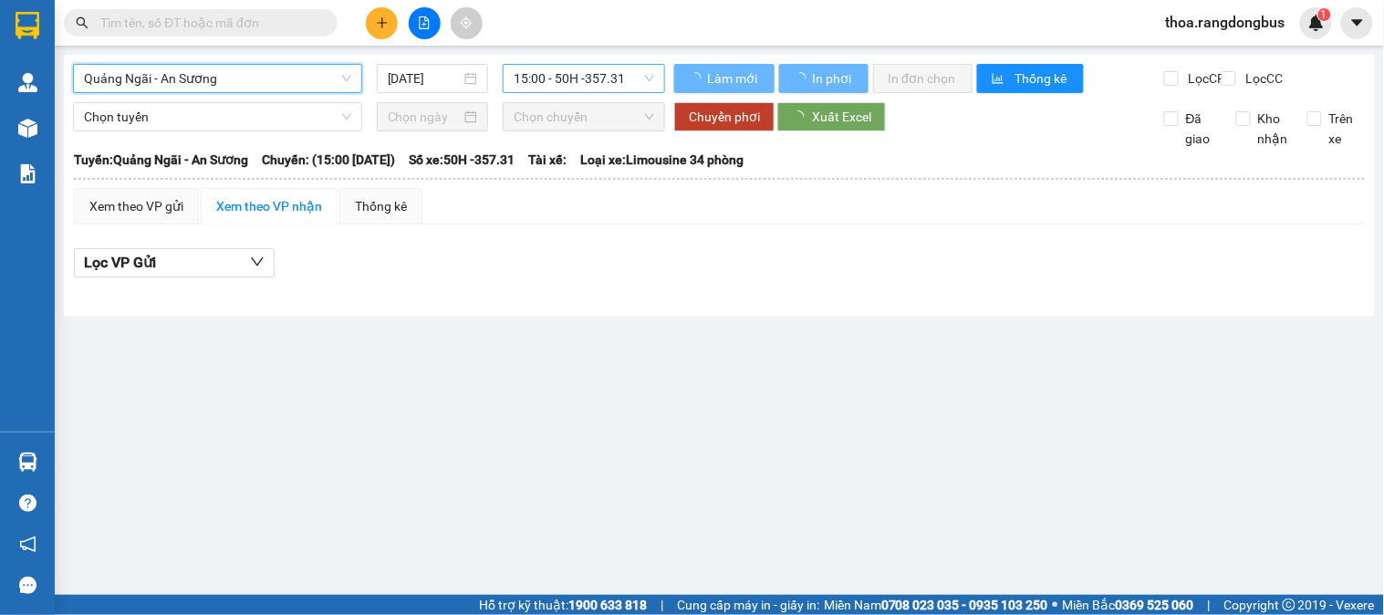
click at [545, 73] on span "15:00 - 50H -357.31" at bounding box center [584, 78] width 140 height 27
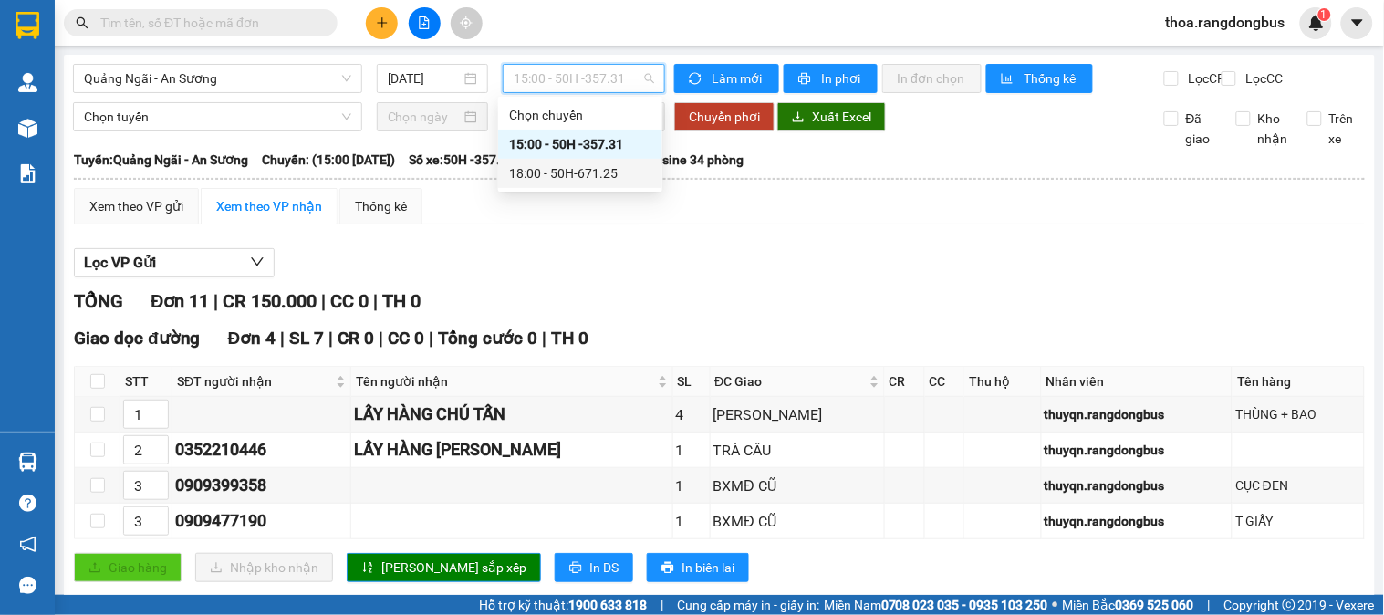
click at [594, 173] on div "18:00 - 50H-671.25" at bounding box center [580, 173] width 142 height 20
